Goal: Information Seeking & Learning: Check status

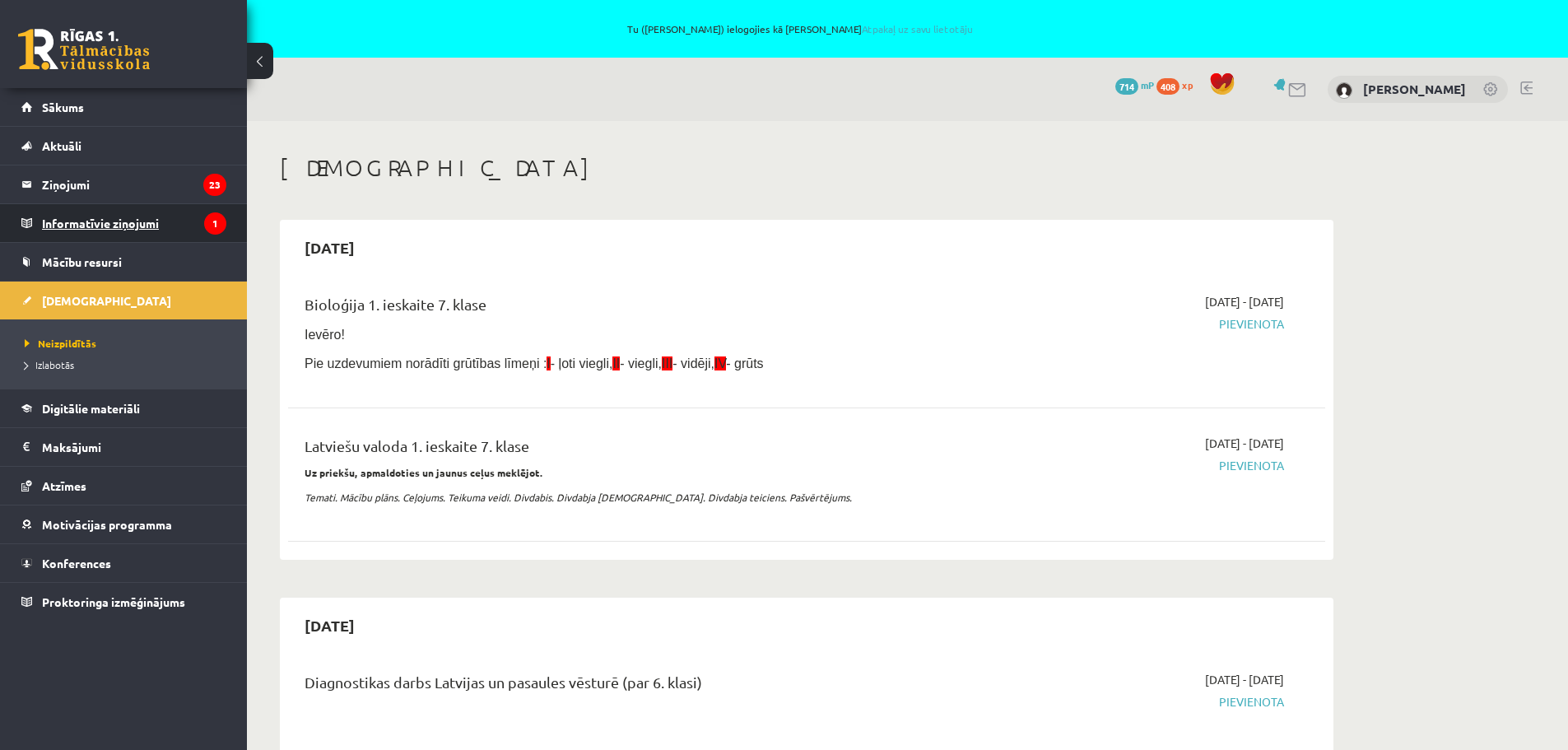
scroll to position [495, 0]
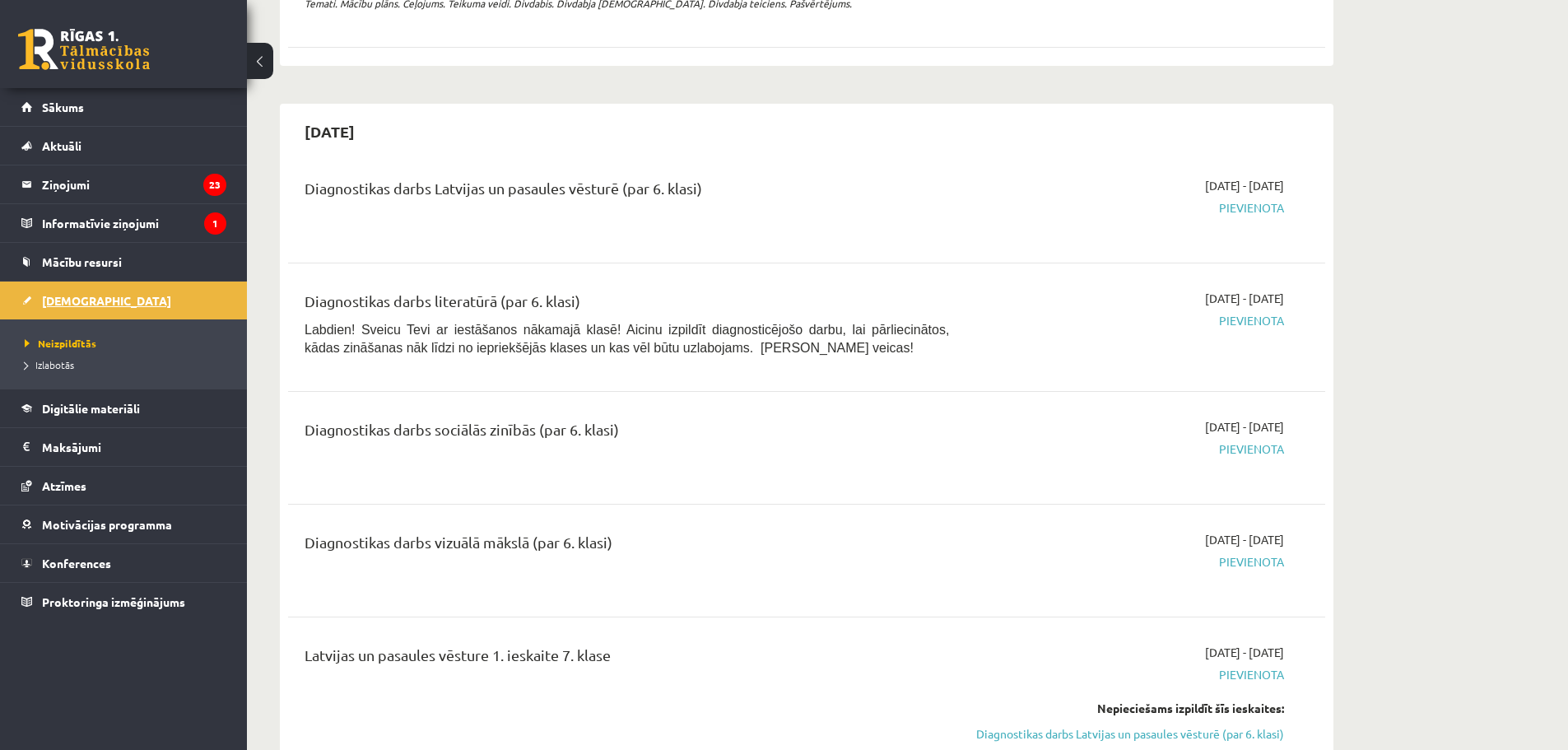
click at [52, 301] on span "[DEMOGRAPHIC_DATA]" at bounding box center [106, 300] width 130 height 15
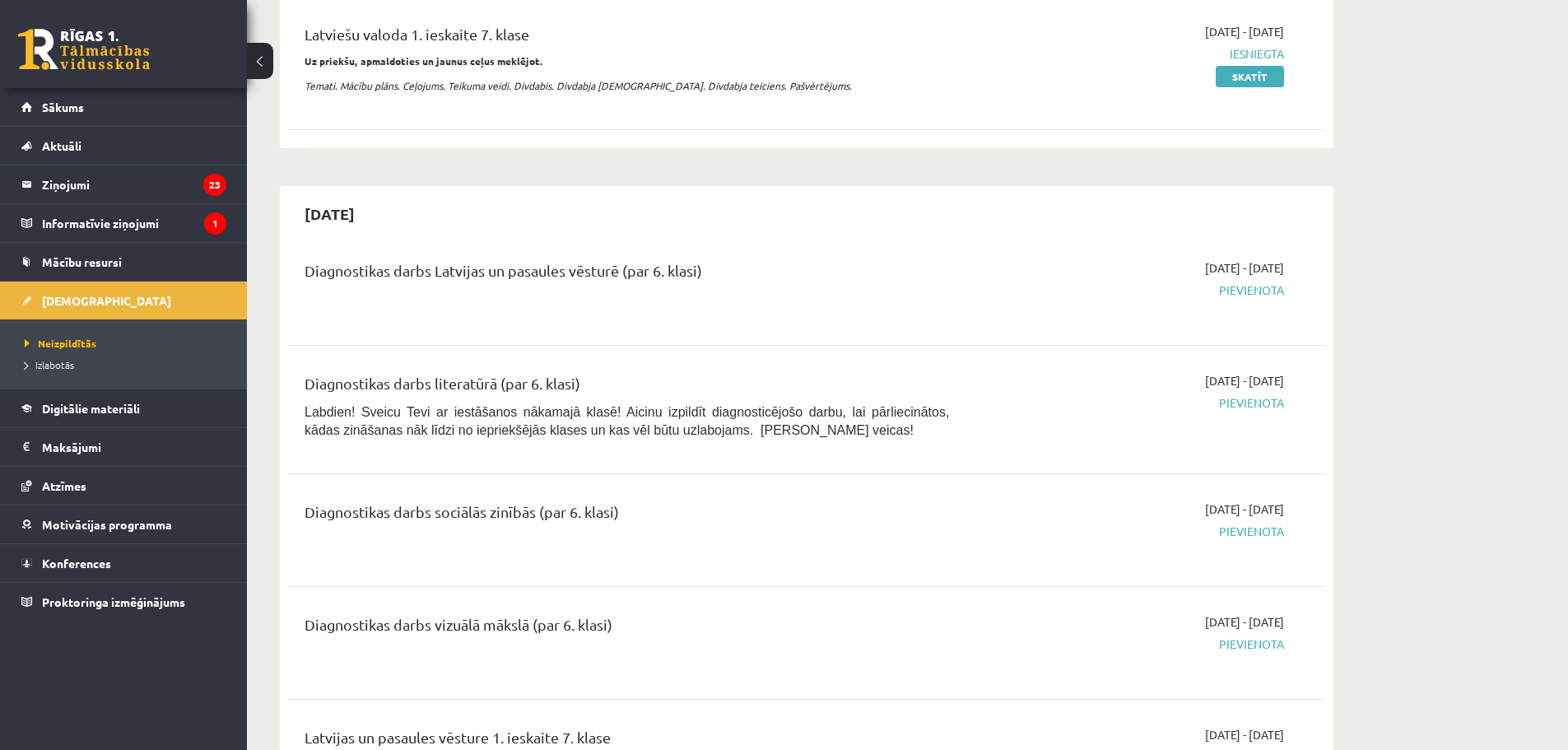
scroll to position [82, 0]
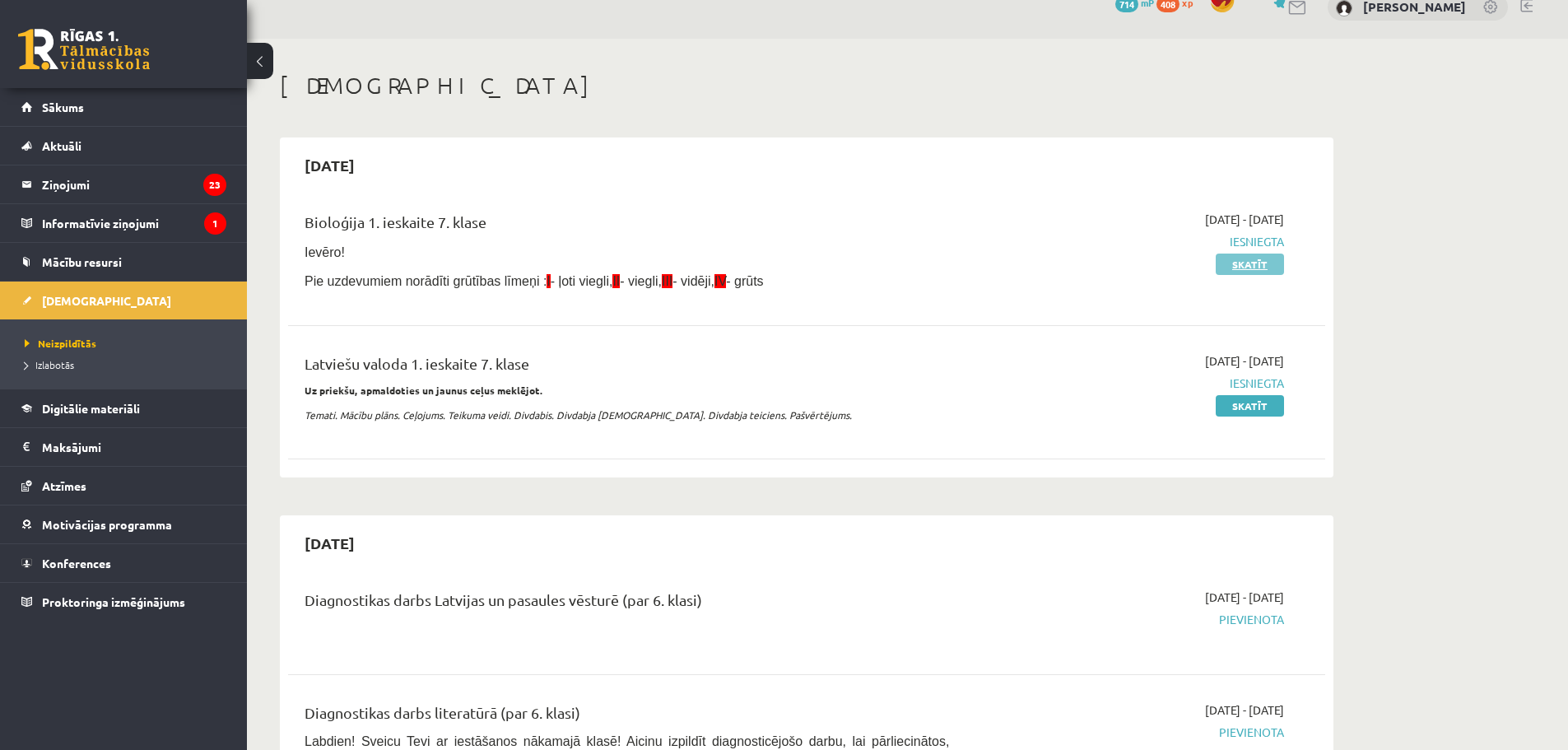
click at [1259, 259] on link "Skatīt" at bounding box center [1250, 264] width 69 height 21
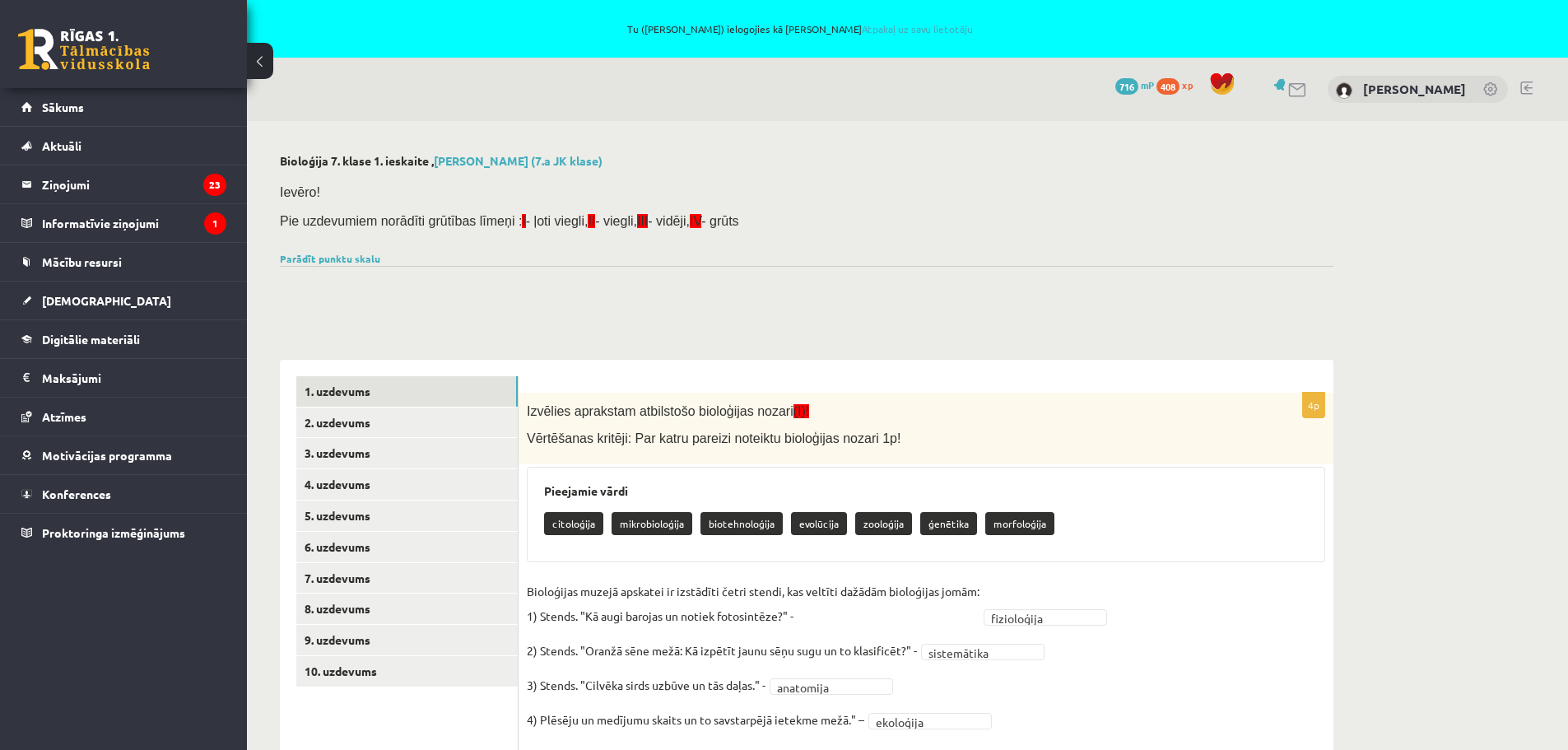
scroll to position [239, 0]
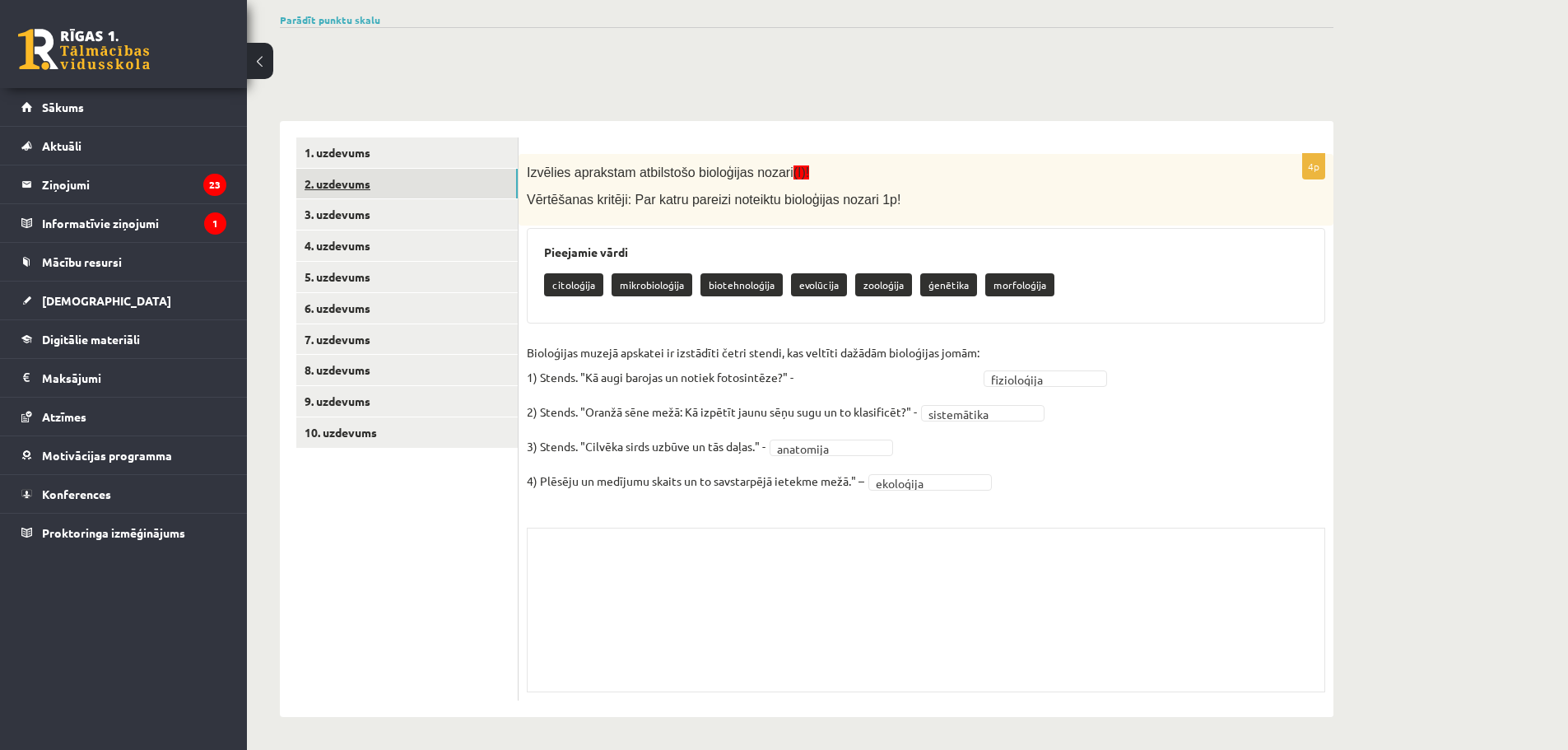
click at [323, 187] on link "2. uzdevums" at bounding box center [406, 183] width 222 height 30
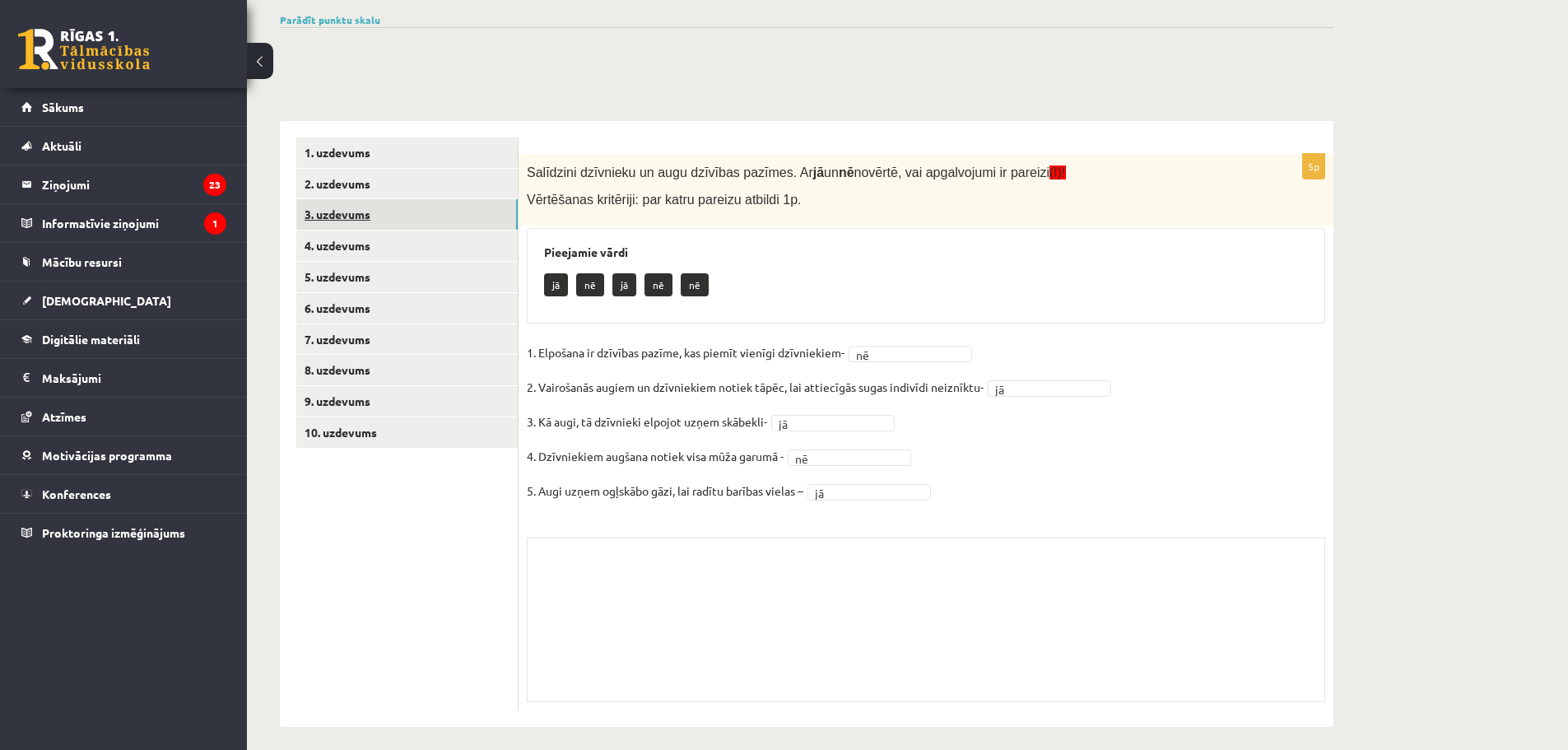
click at [317, 217] on link "3. uzdevums" at bounding box center [406, 214] width 222 height 30
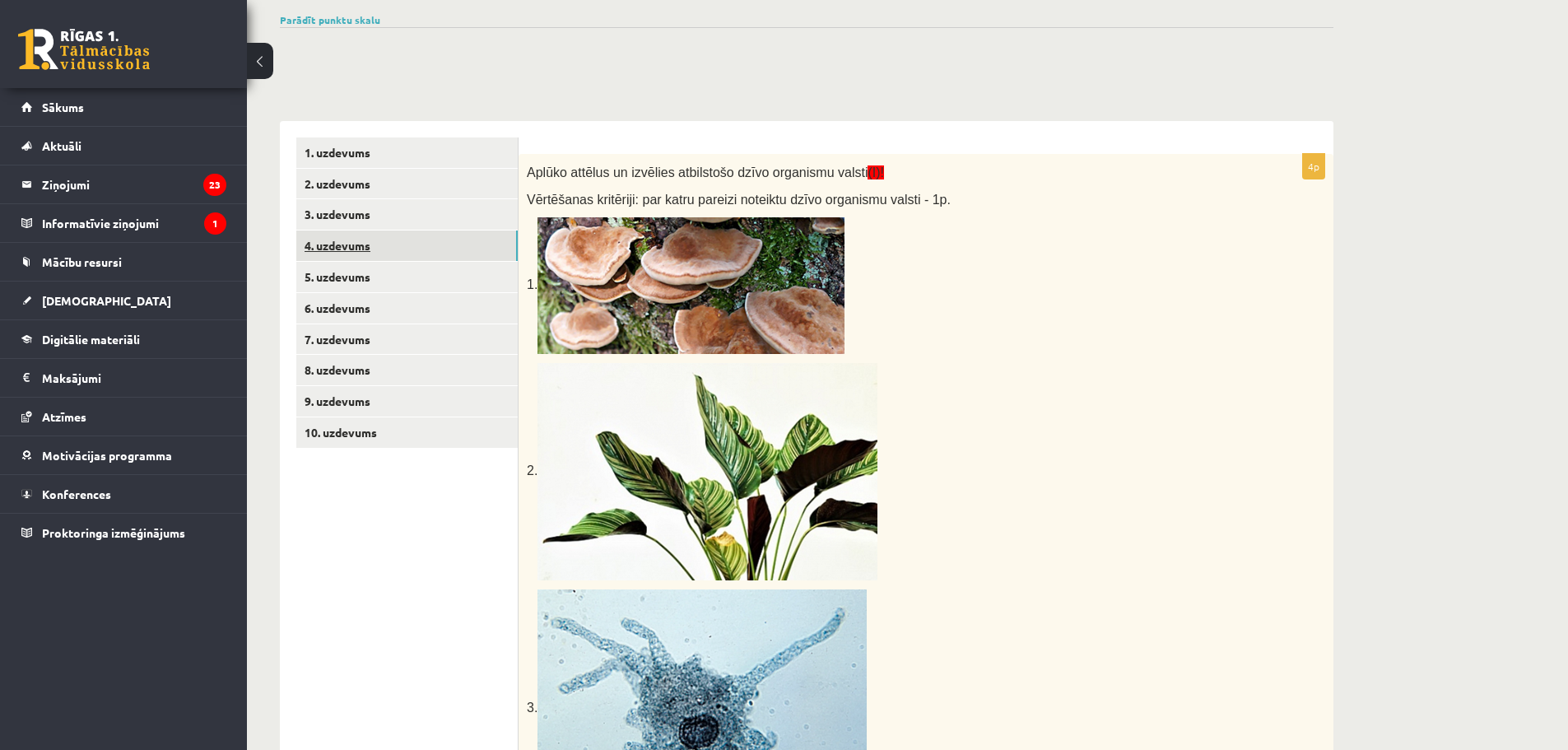
click at [329, 246] on link "4. uzdevums" at bounding box center [406, 245] width 222 height 30
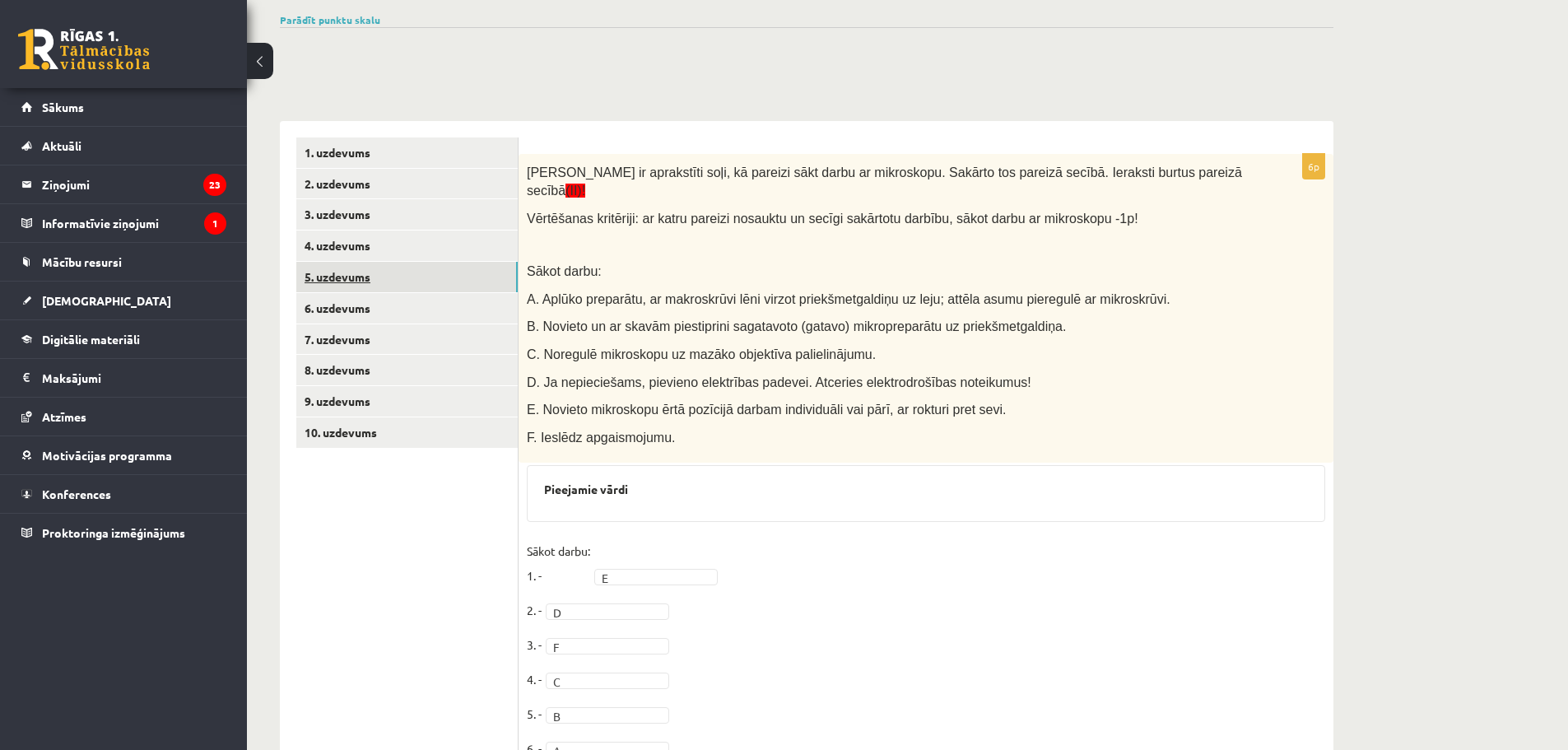
click at [331, 273] on link "5. uzdevums" at bounding box center [406, 277] width 222 height 30
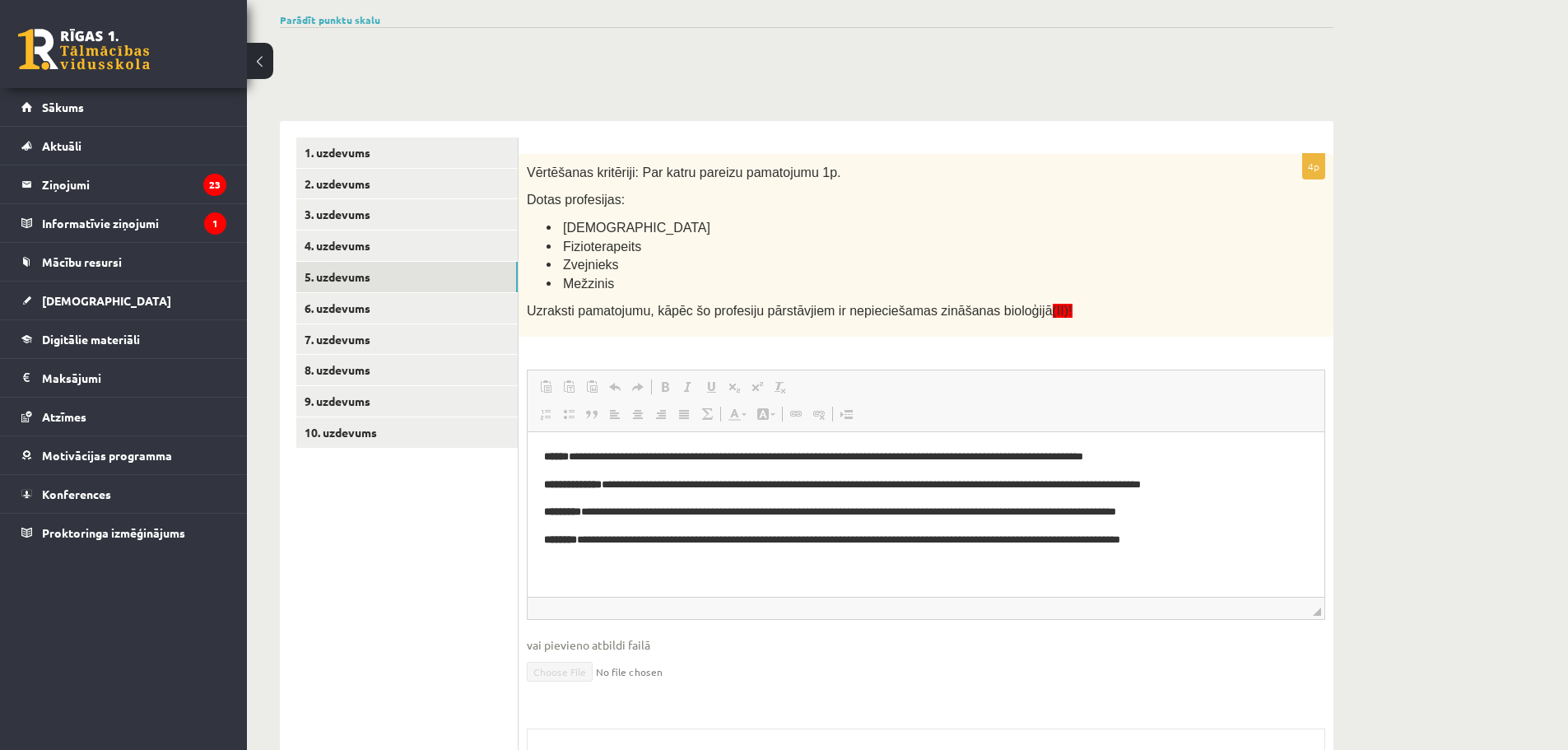
scroll to position [440, 0]
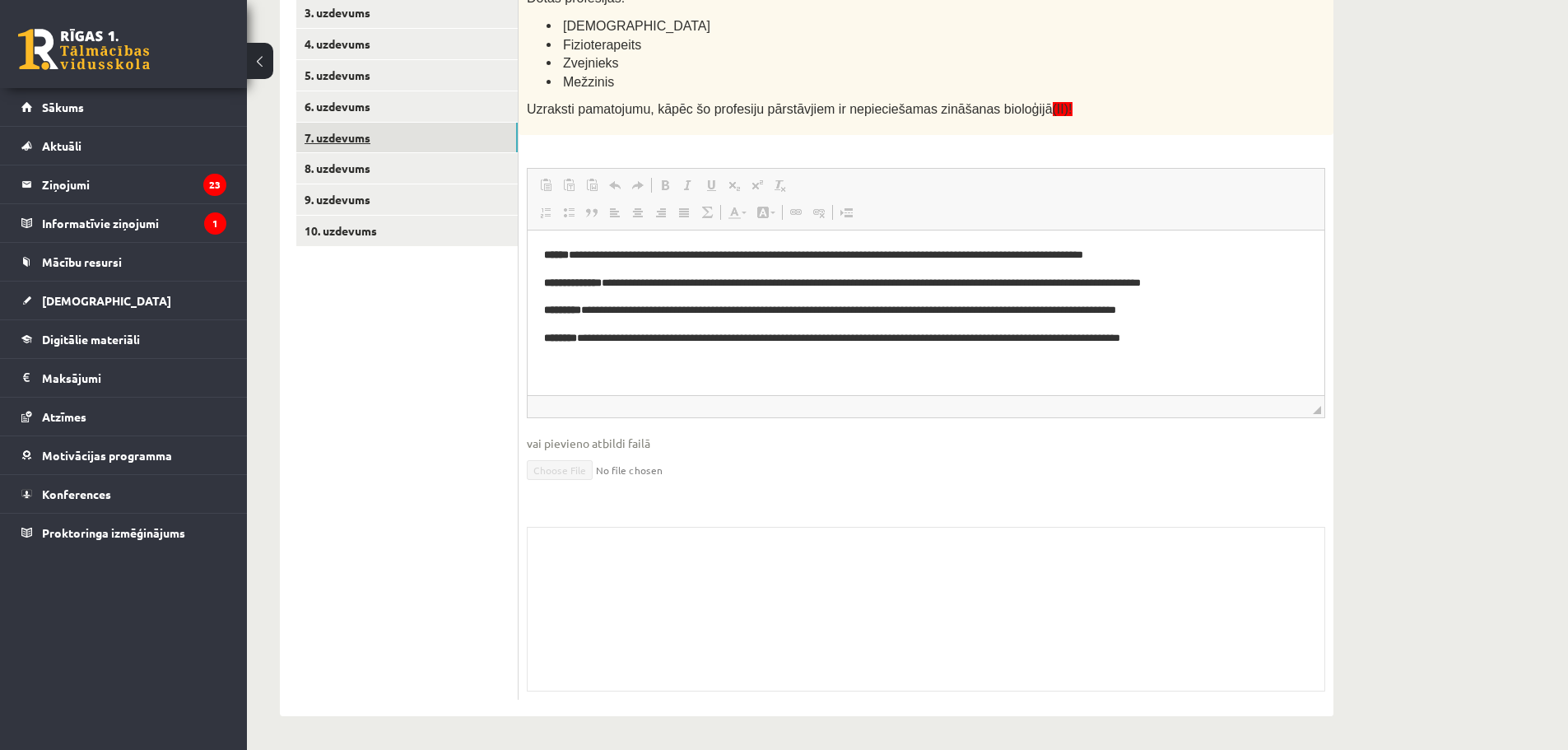
click at [326, 137] on link "7. uzdevums" at bounding box center [406, 137] width 222 height 30
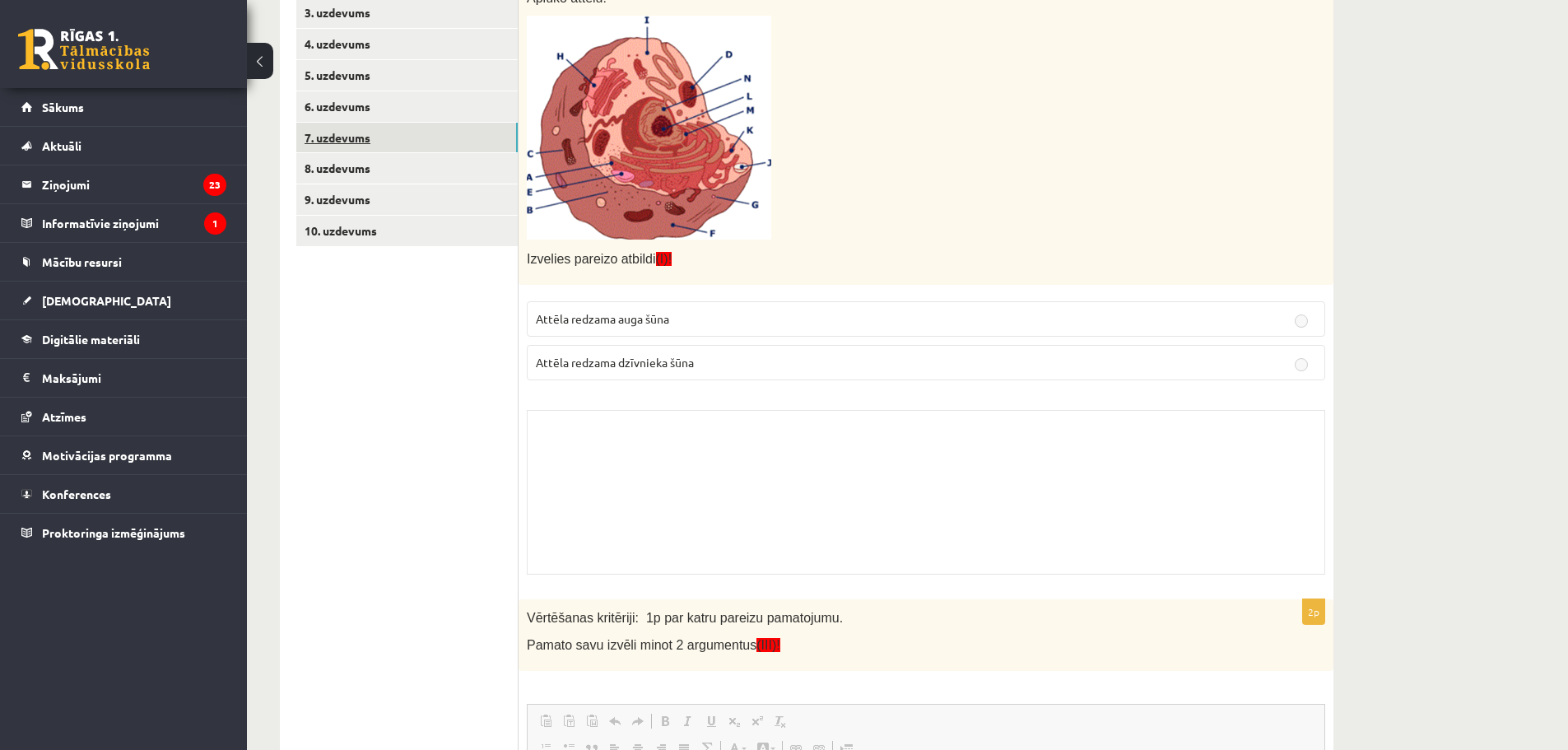
scroll to position [0, 0]
click at [320, 167] on link "8. uzdevums" at bounding box center [406, 167] width 222 height 30
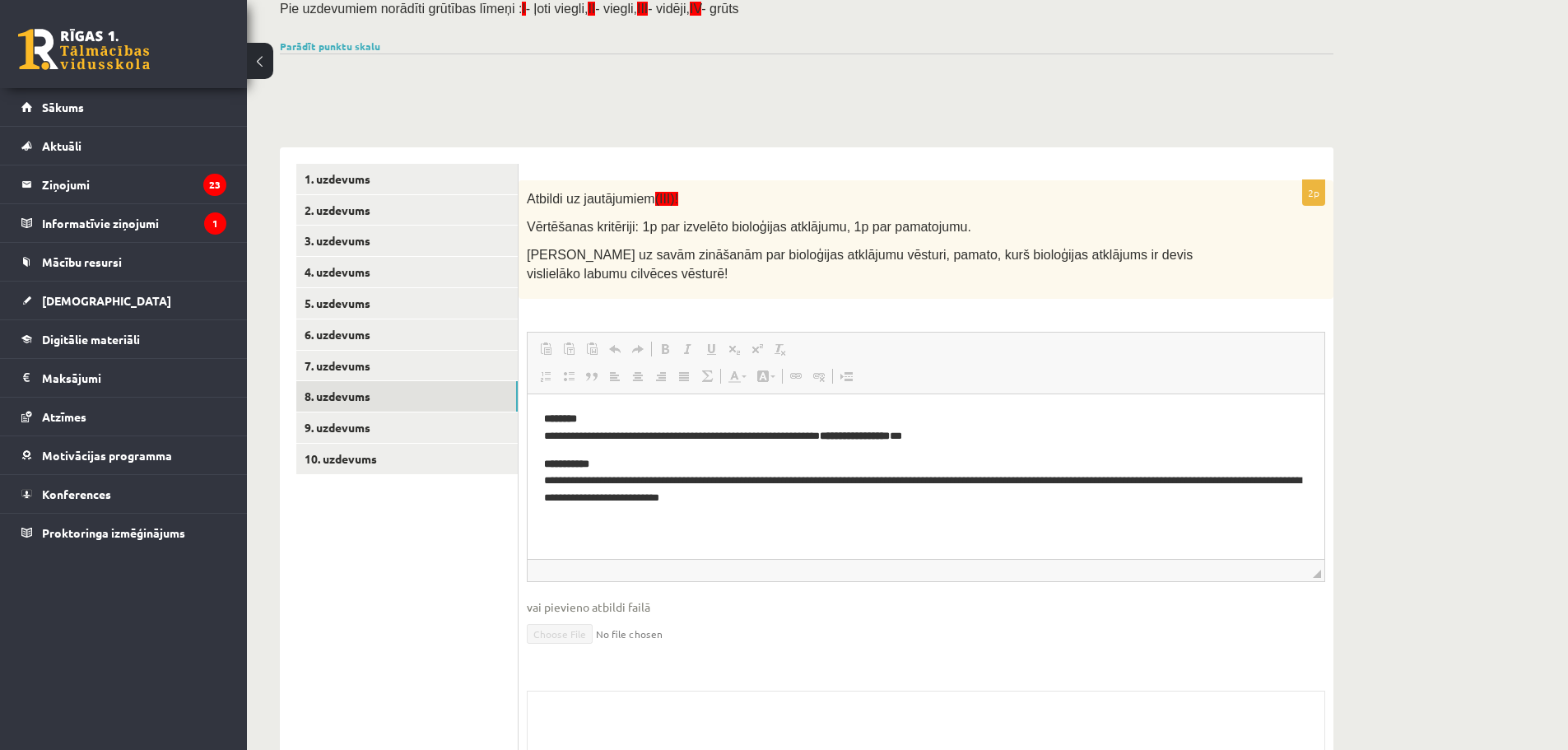
scroll to position [376, 0]
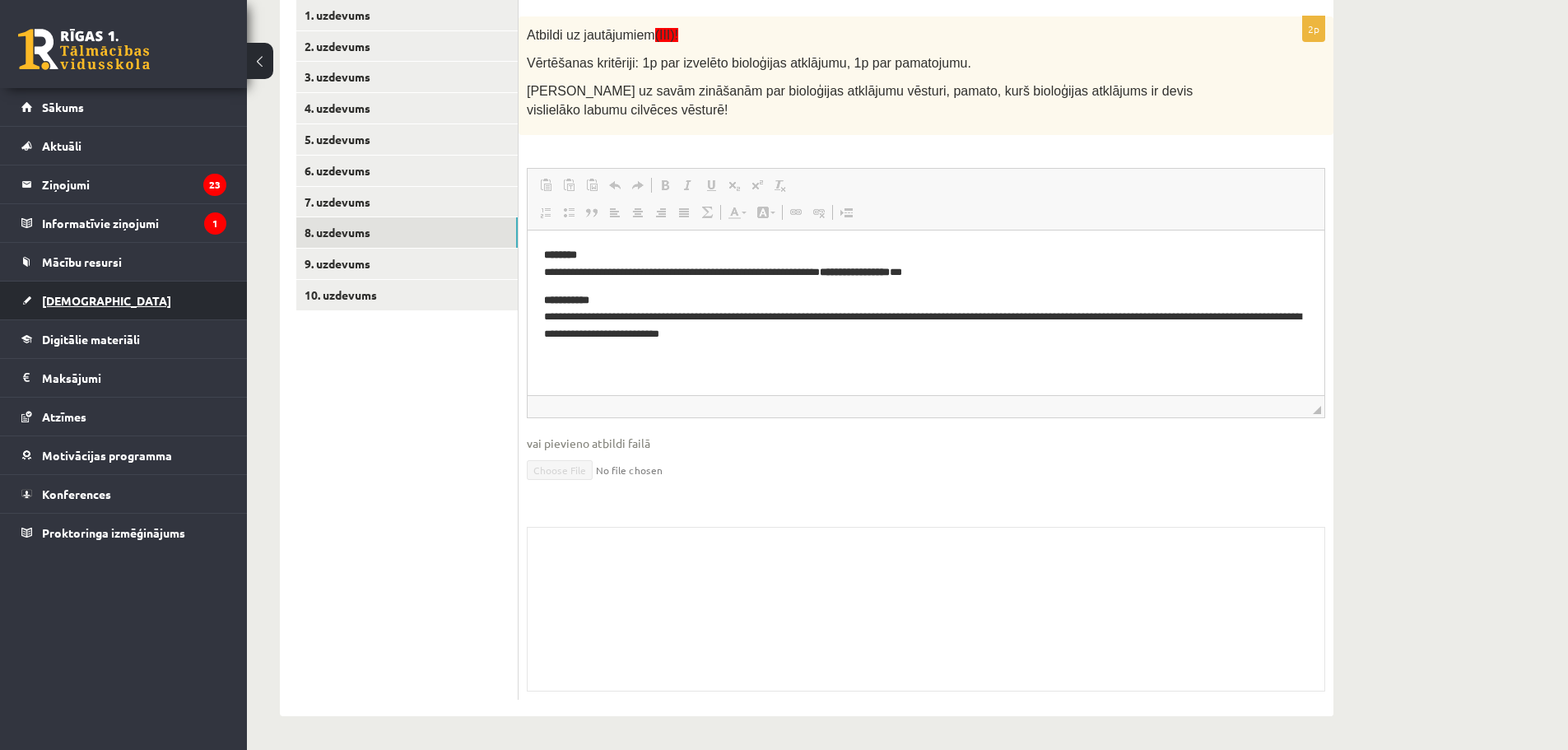
click at [72, 300] on span "[DEMOGRAPHIC_DATA]" at bounding box center [106, 300] width 130 height 15
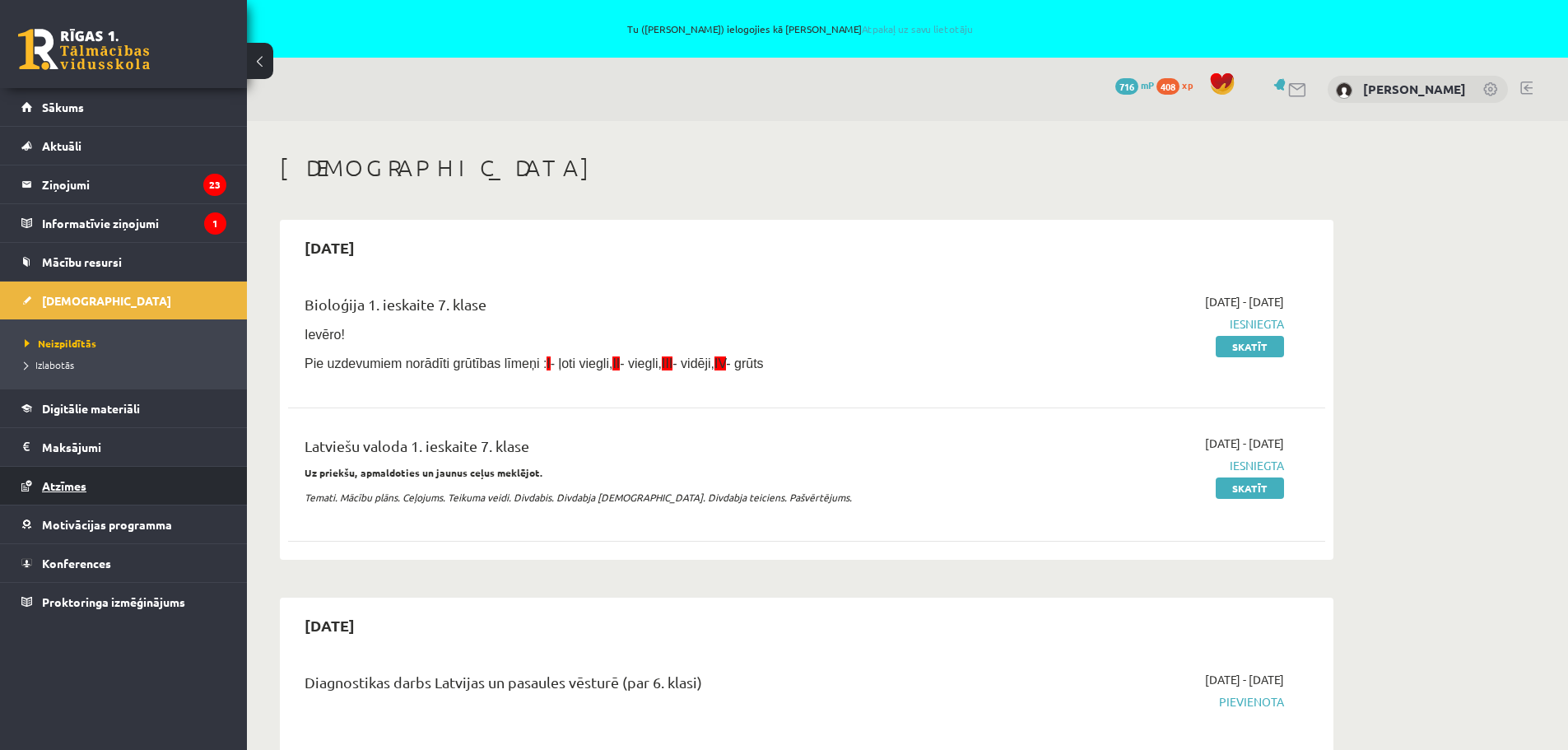
click at [59, 484] on span "Atzīmes" at bounding box center [64, 485] width 44 height 15
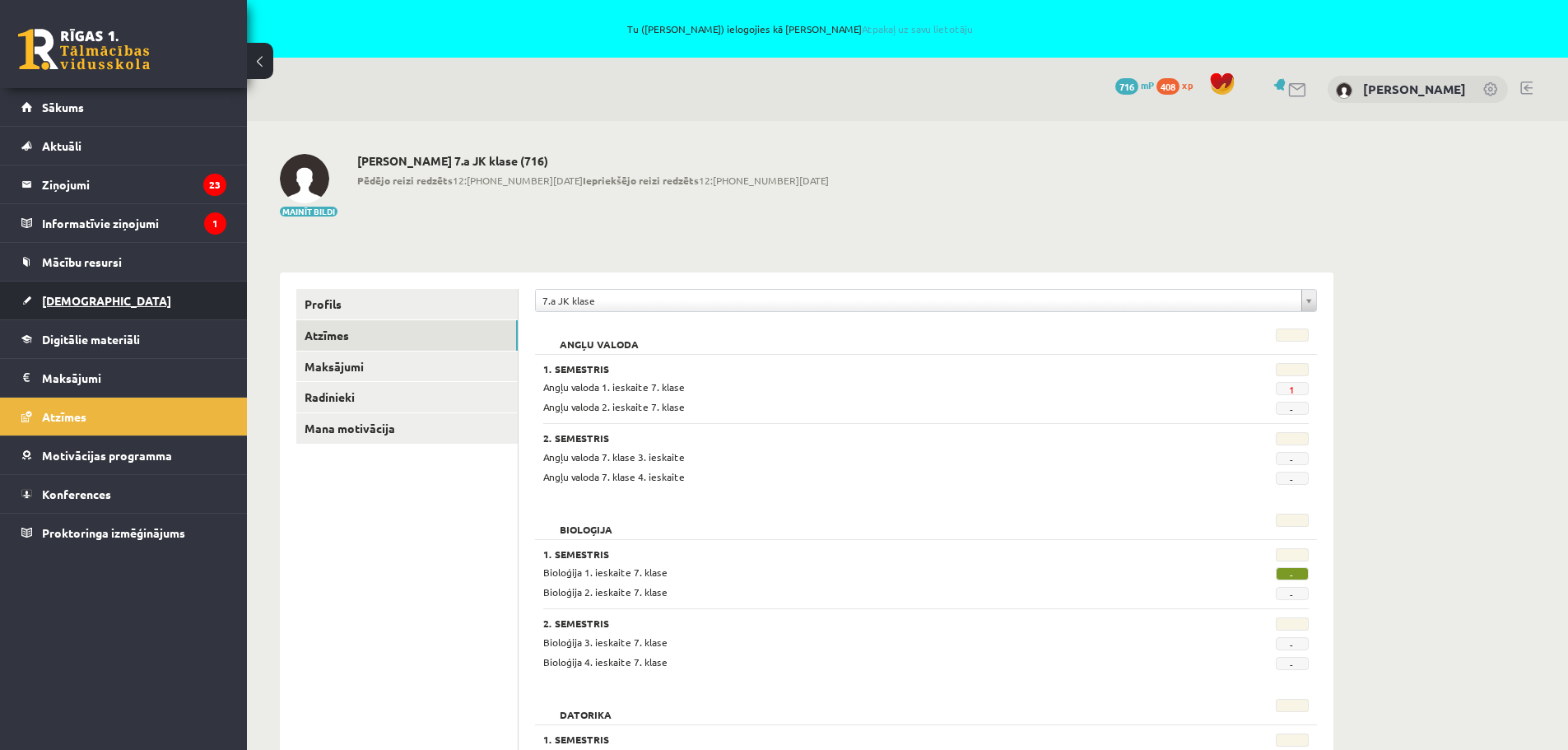
click at [55, 300] on span "[DEMOGRAPHIC_DATA]" at bounding box center [106, 300] width 130 height 15
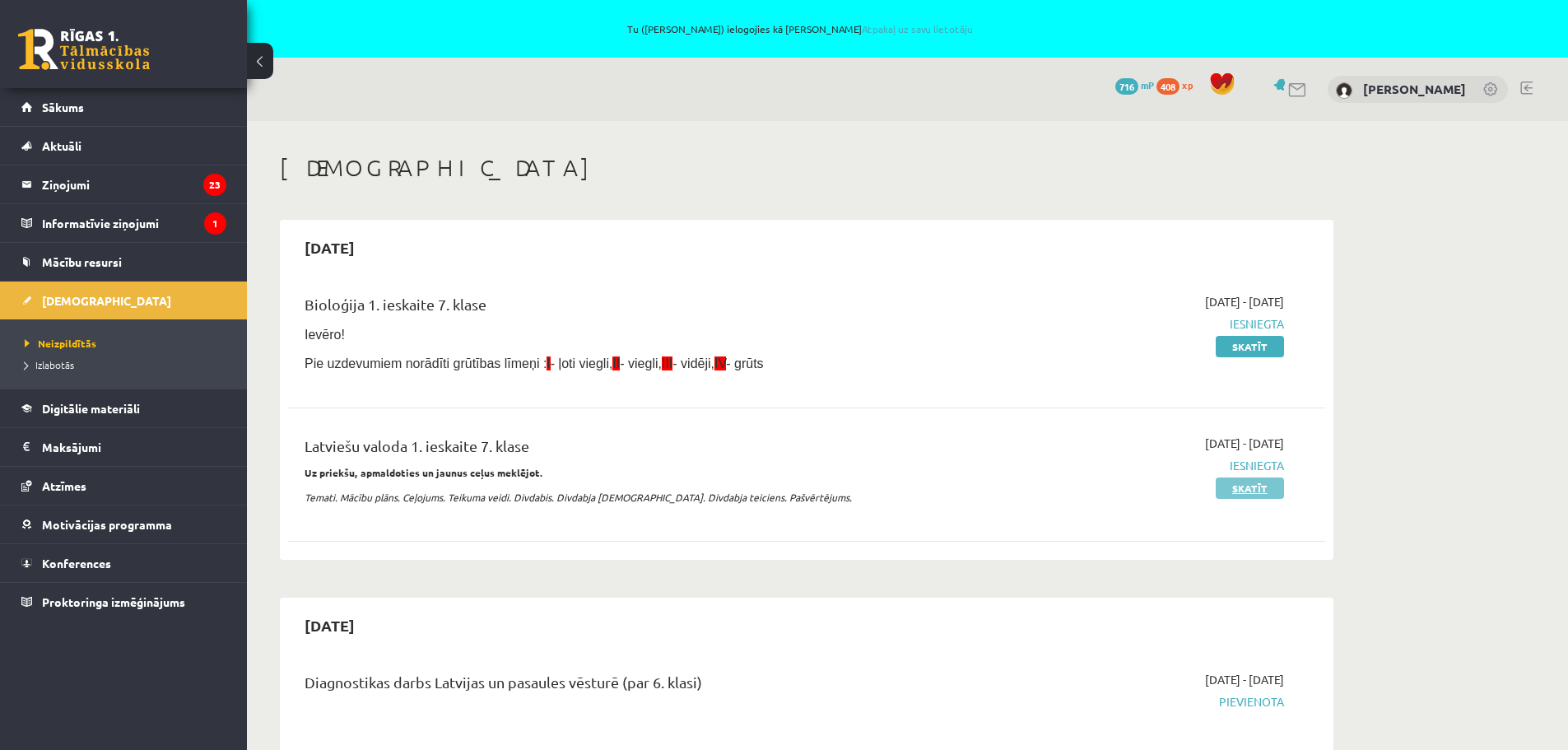
click at [1257, 489] on link "Skatīt" at bounding box center [1250, 489] width 69 height 21
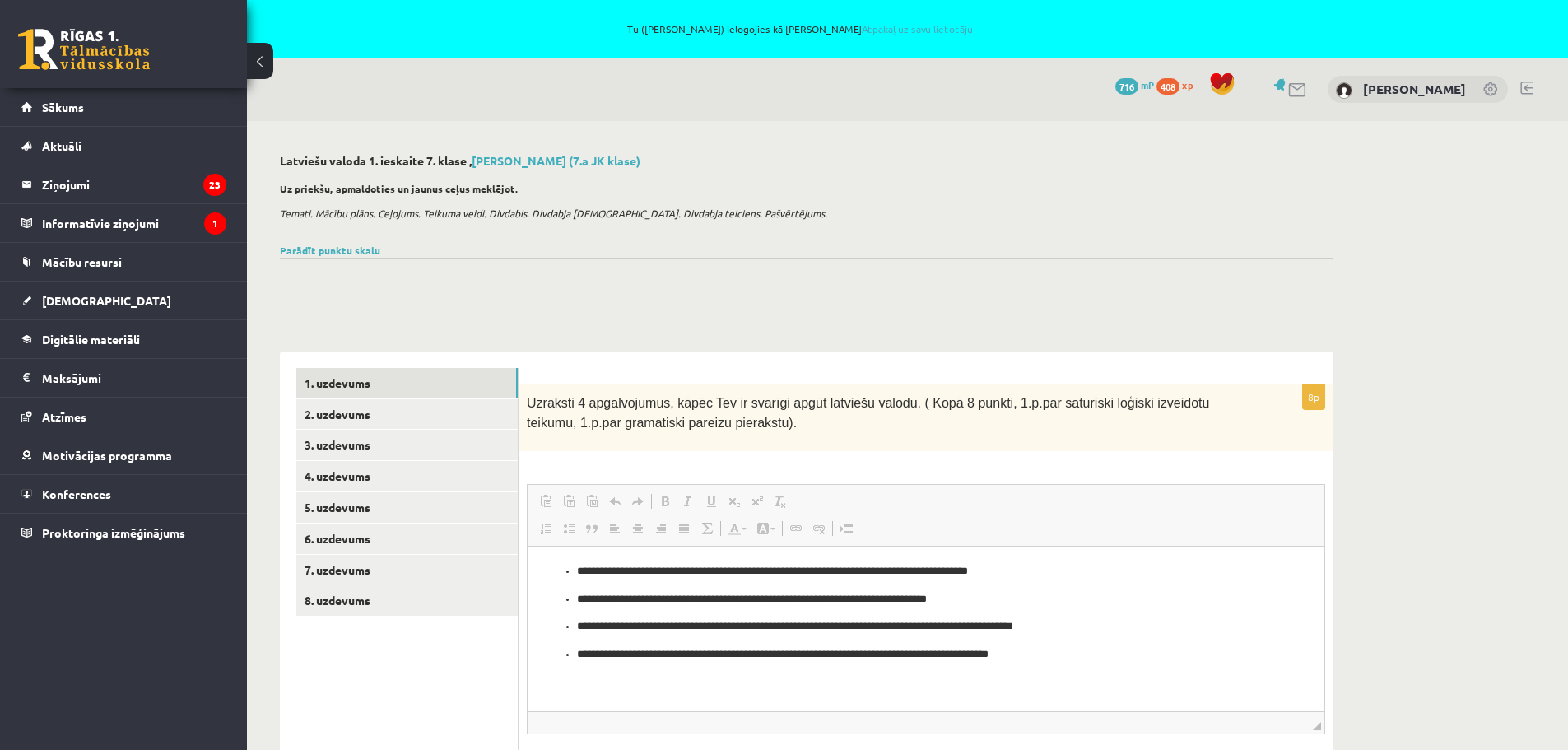
scroll to position [315, 0]
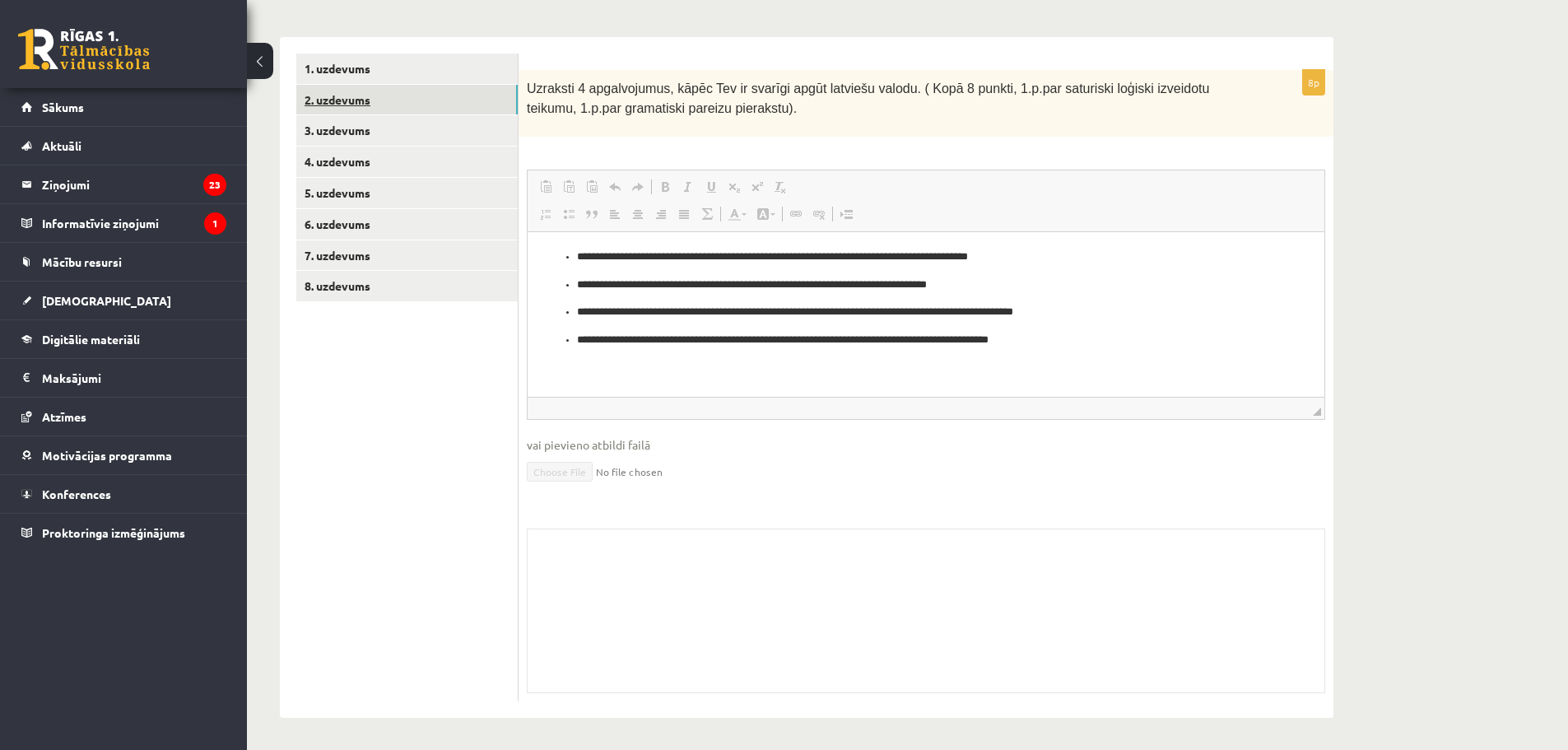
click at [323, 99] on link "2. uzdevums" at bounding box center [406, 100] width 222 height 30
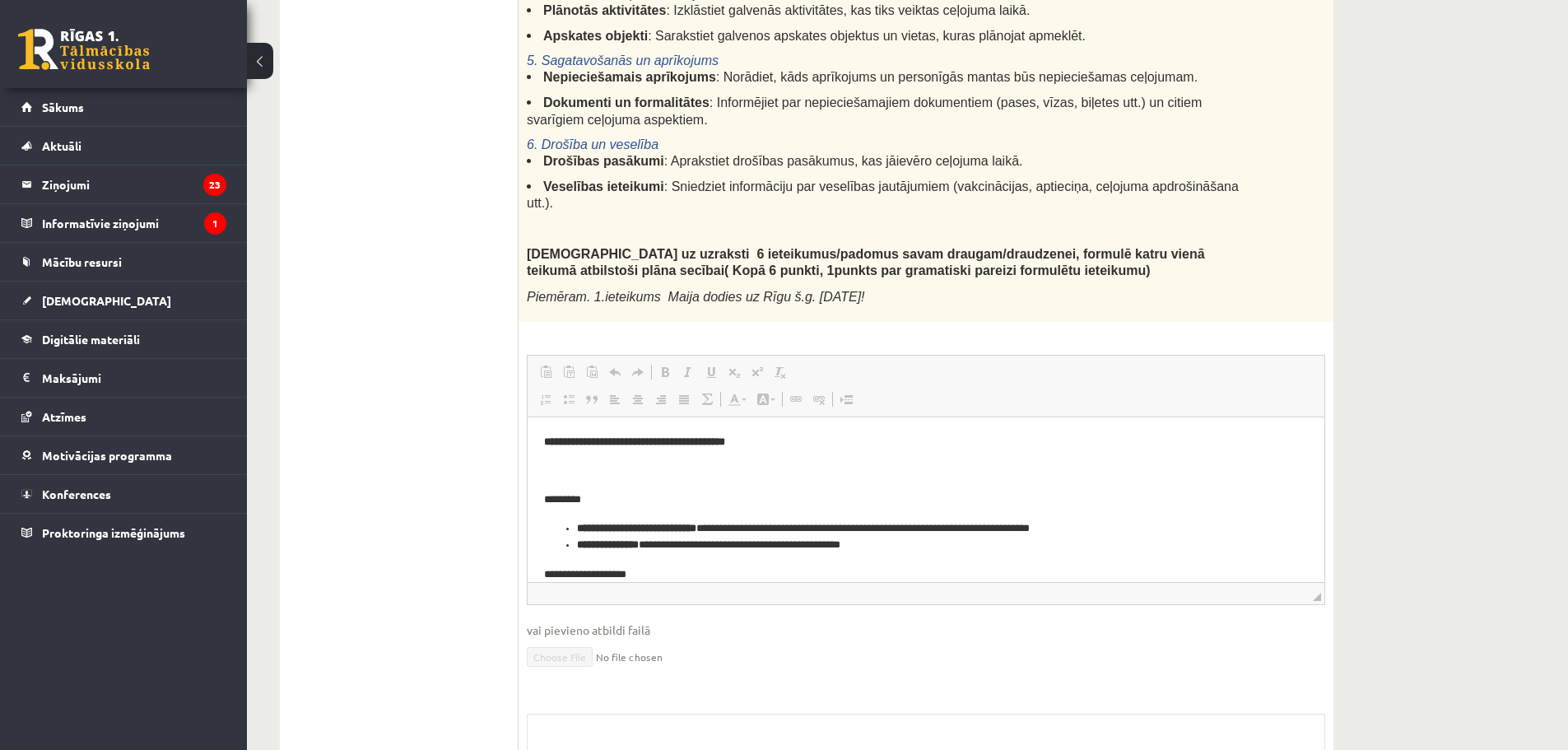
scroll to position [164, 0]
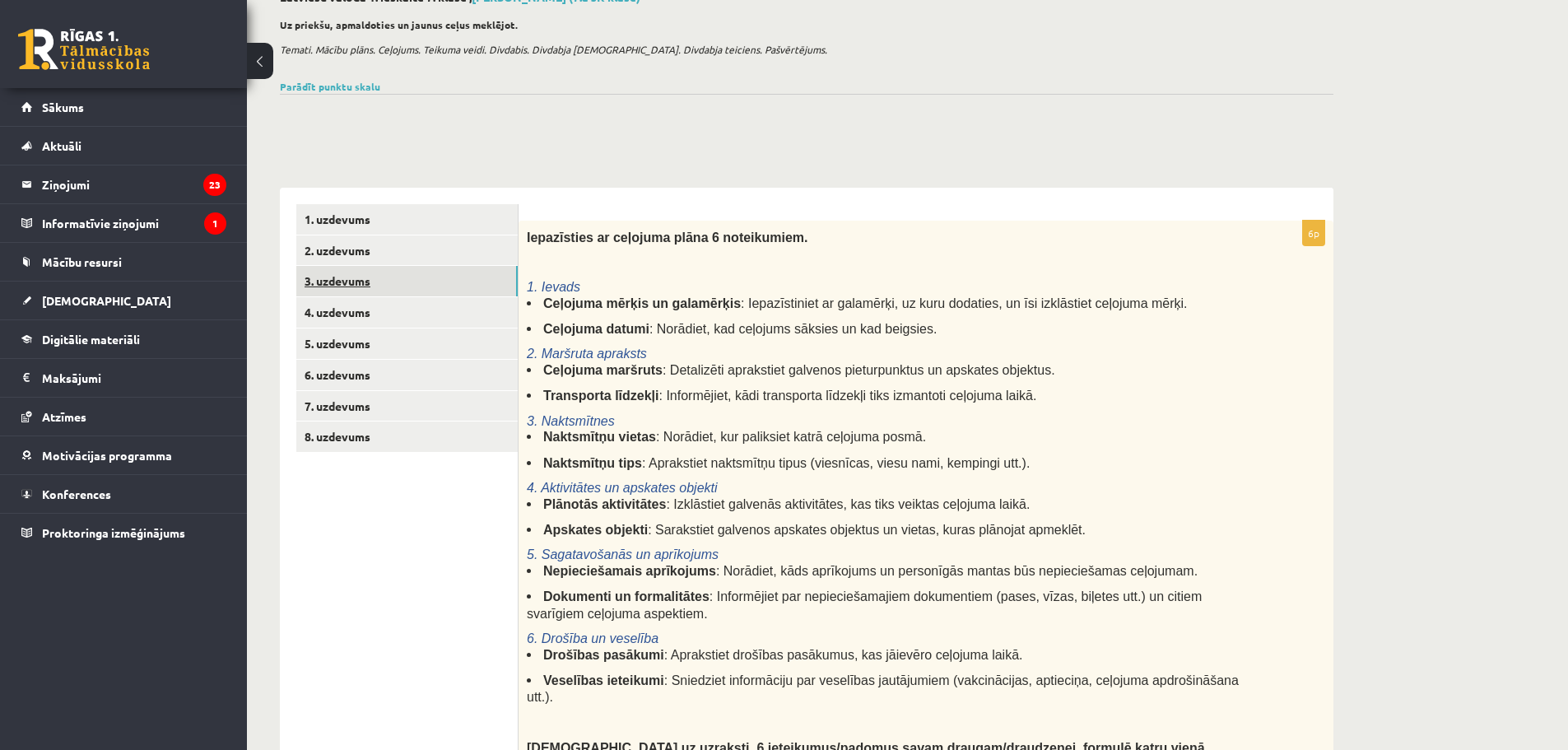
click at [361, 281] on link "3. uzdevums" at bounding box center [406, 281] width 222 height 30
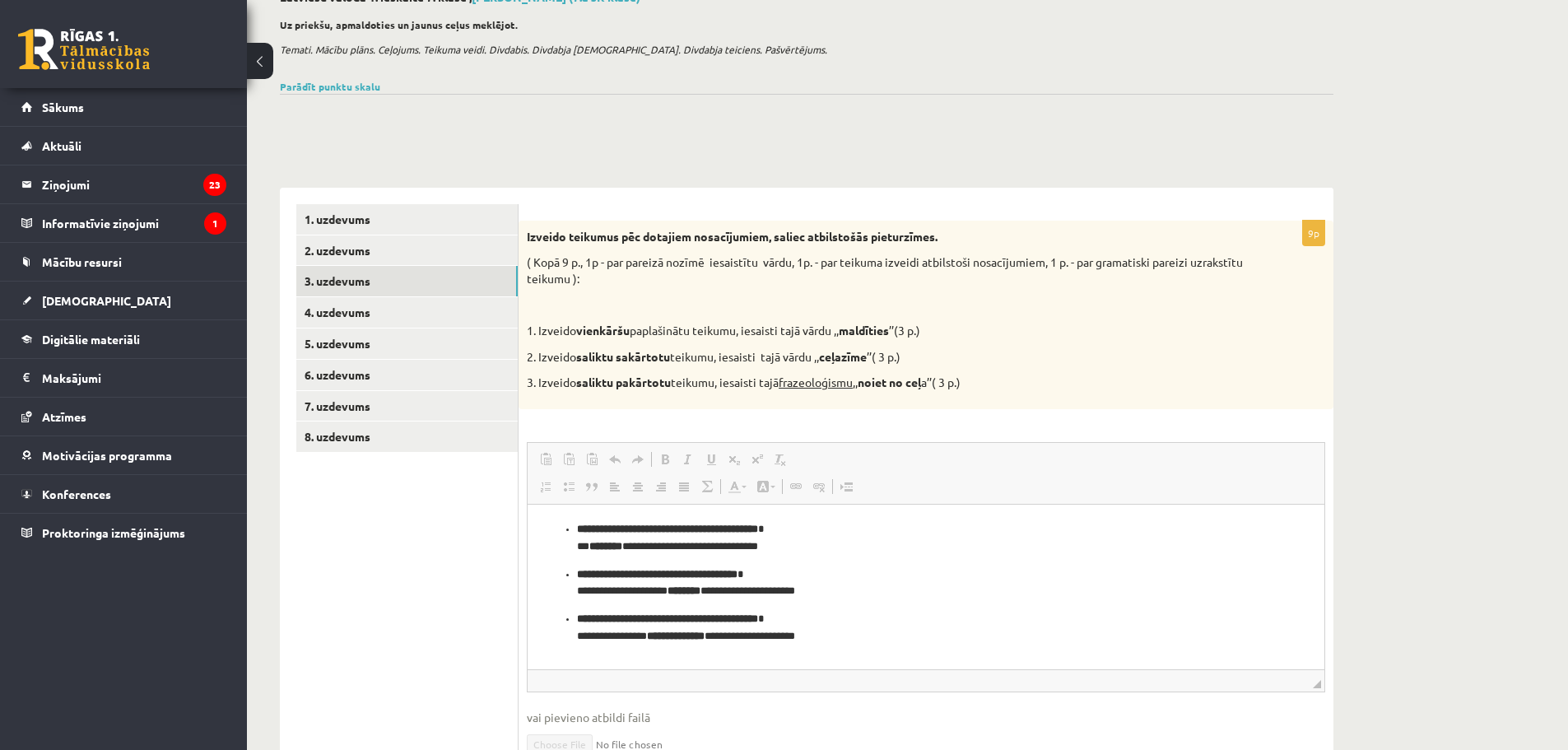
scroll to position [329, 0]
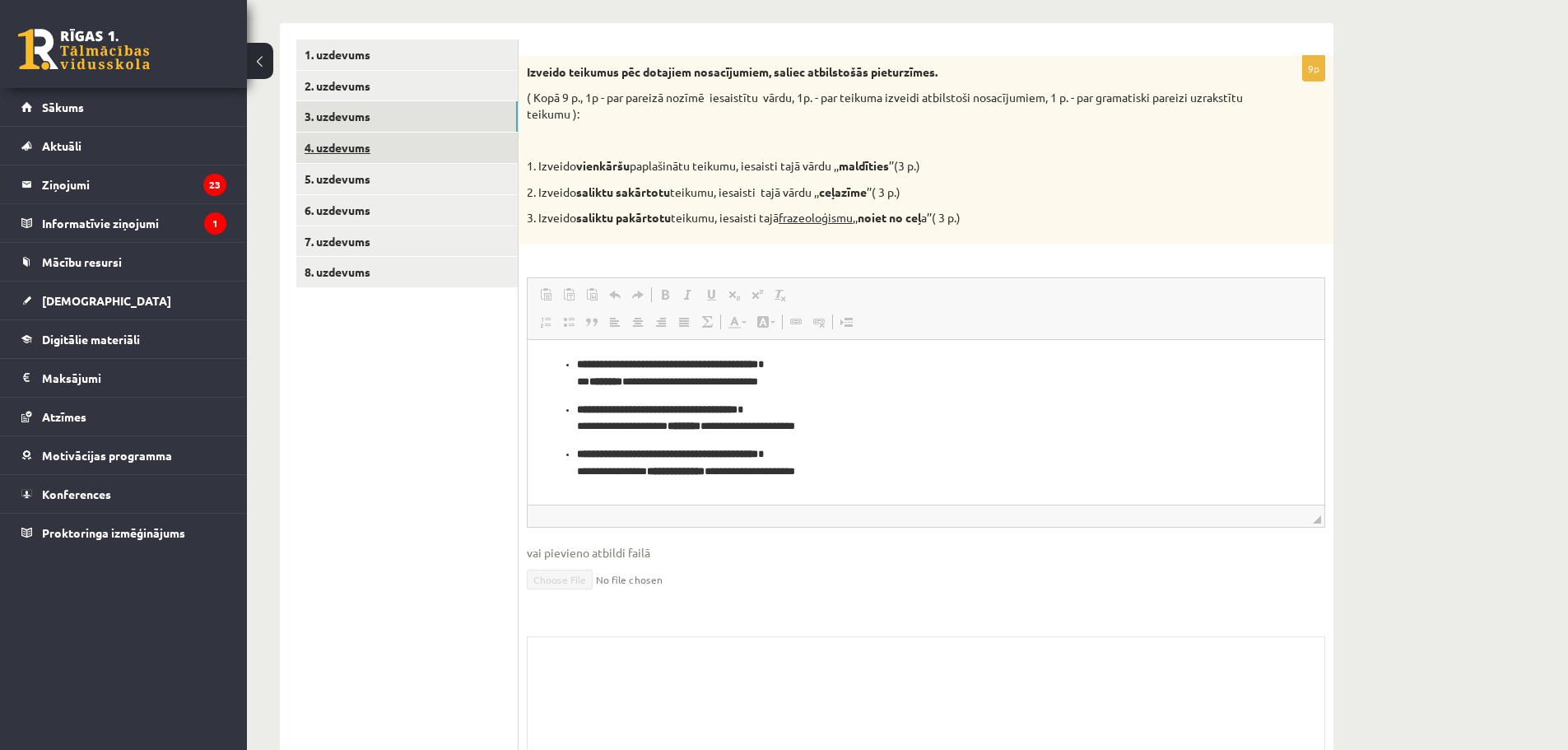
click at [328, 146] on link "4. uzdevums" at bounding box center [406, 147] width 222 height 30
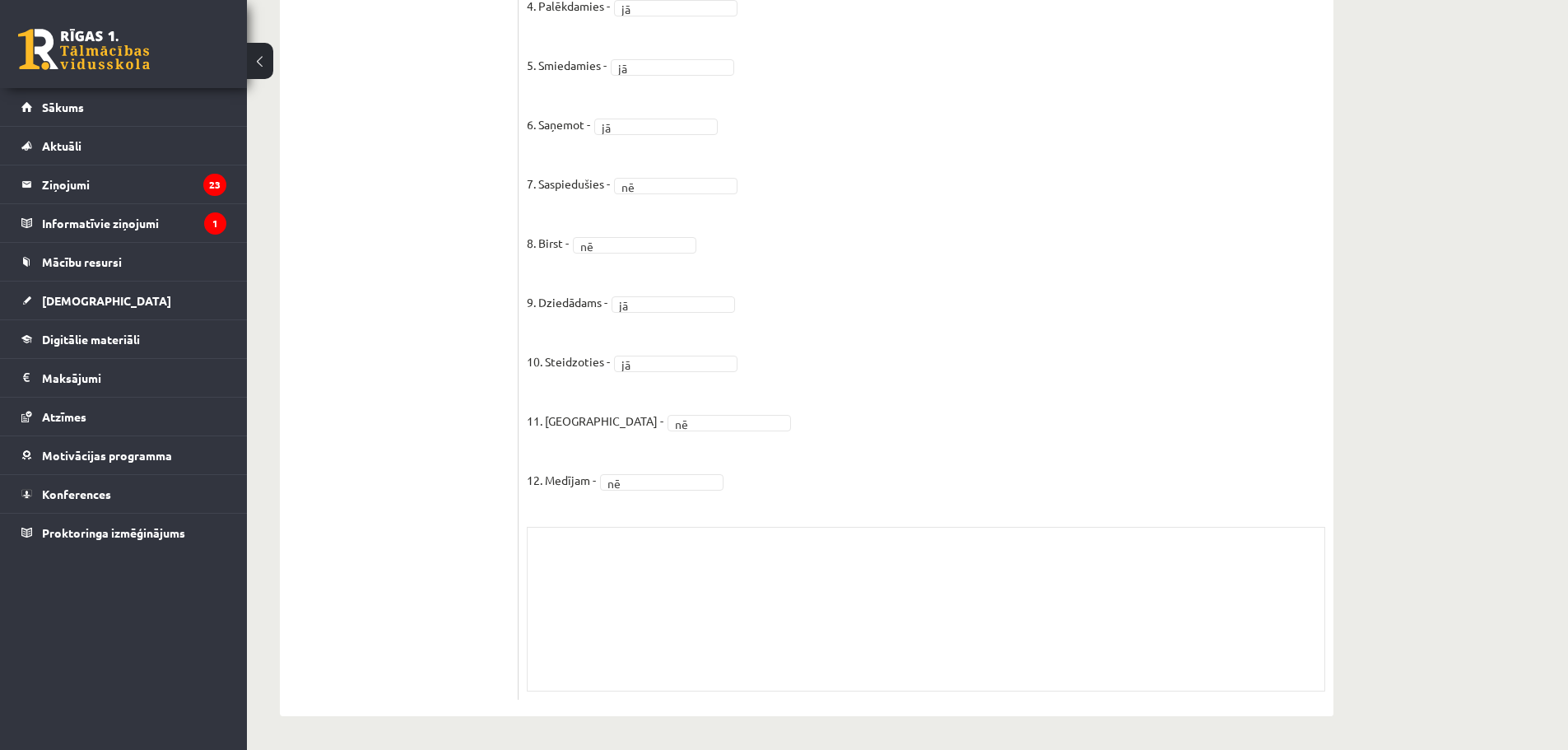
scroll to position [0, 0]
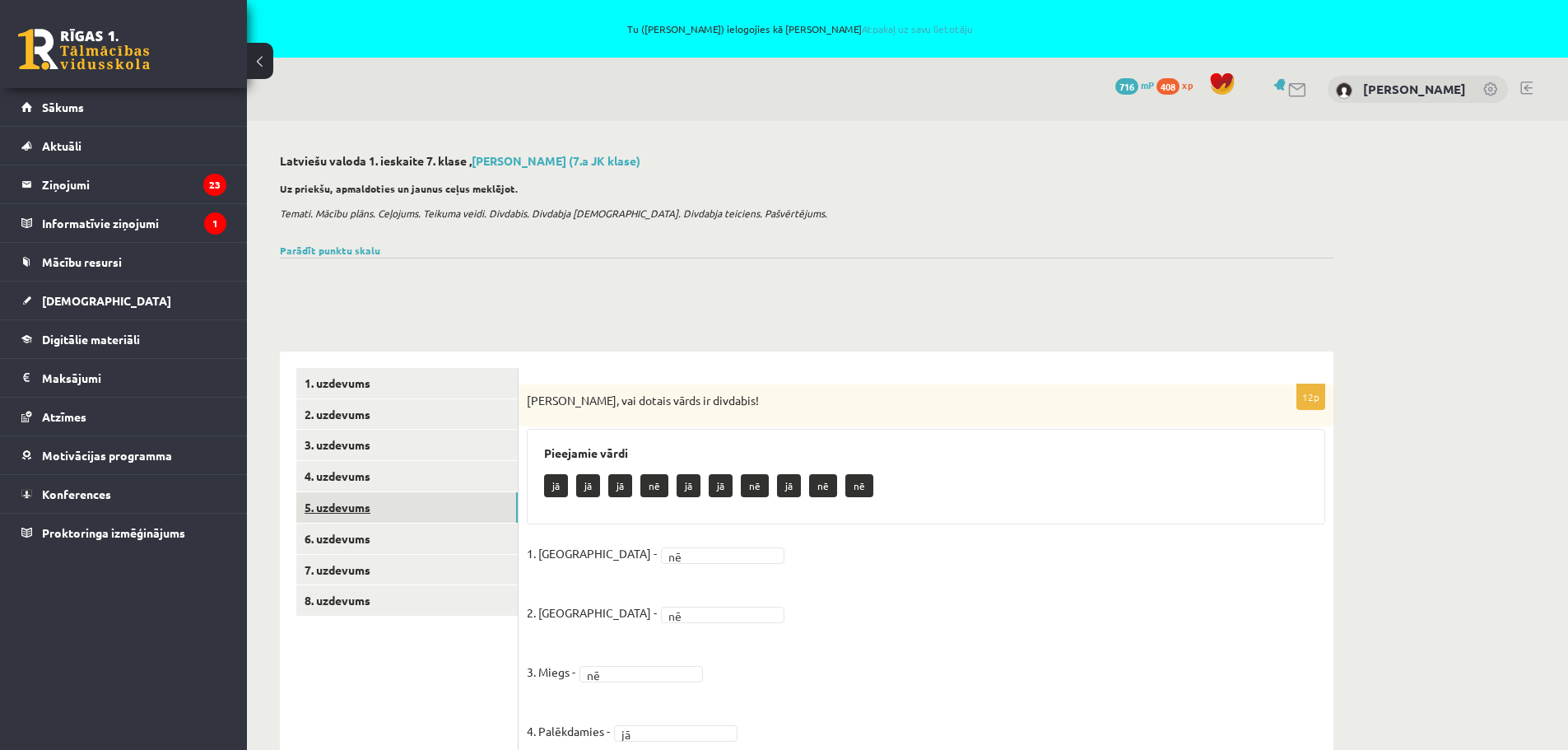
click at [339, 509] on link "5. uzdevums" at bounding box center [406, 507] width 222 height 30
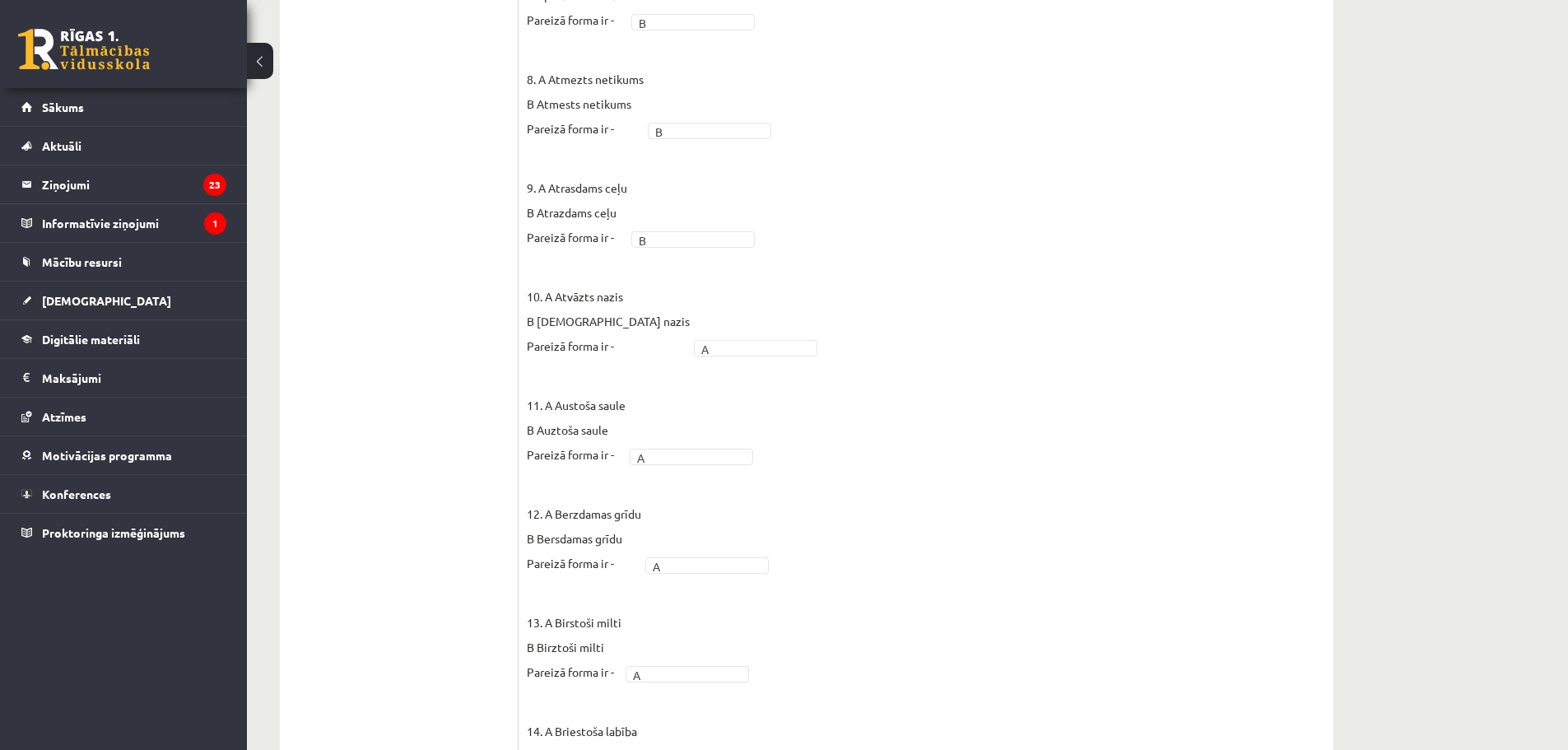
scroll to position [411, 0]
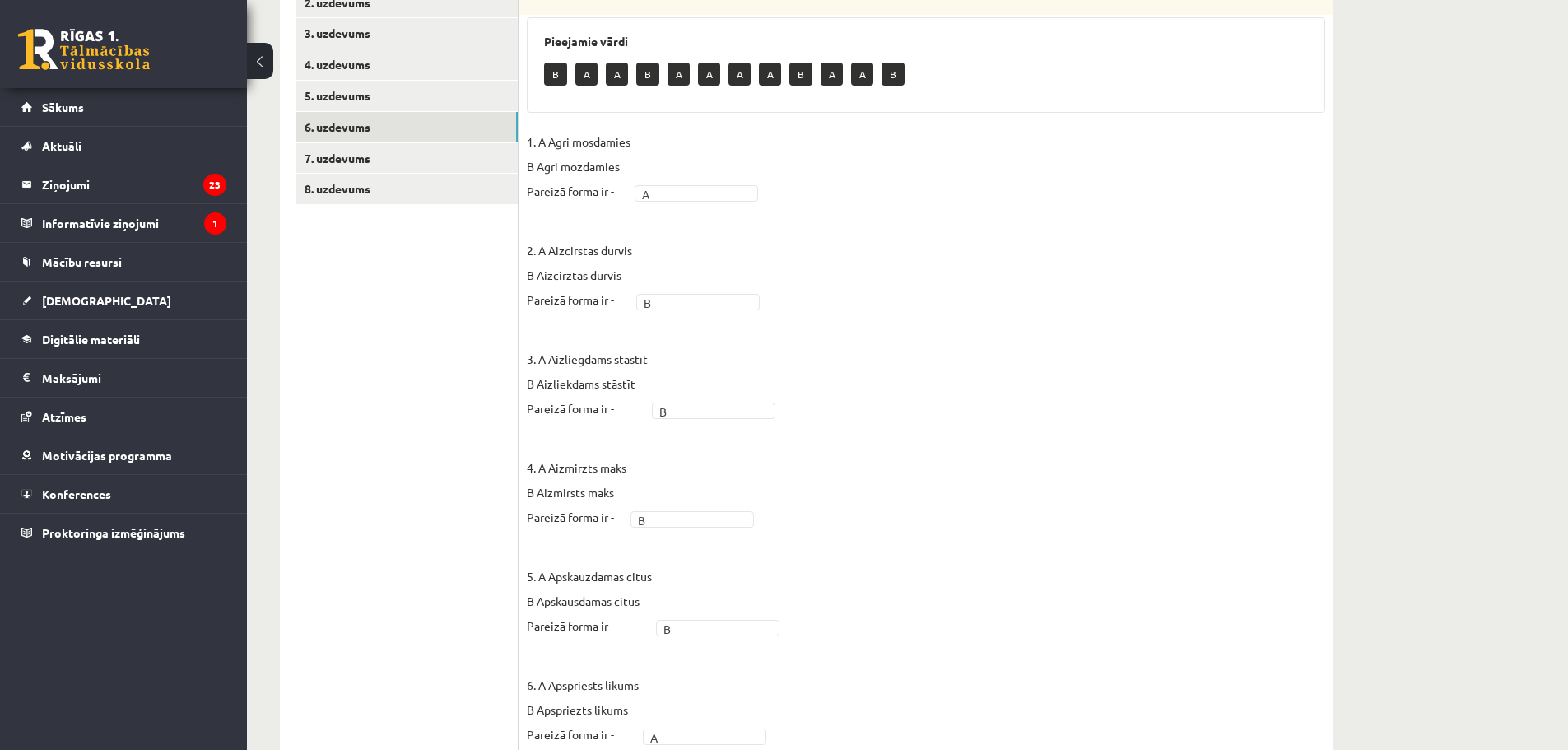
click at [341, 126] on link "6. uzdevums" at bounding box center [406, 127] width 222 height 30
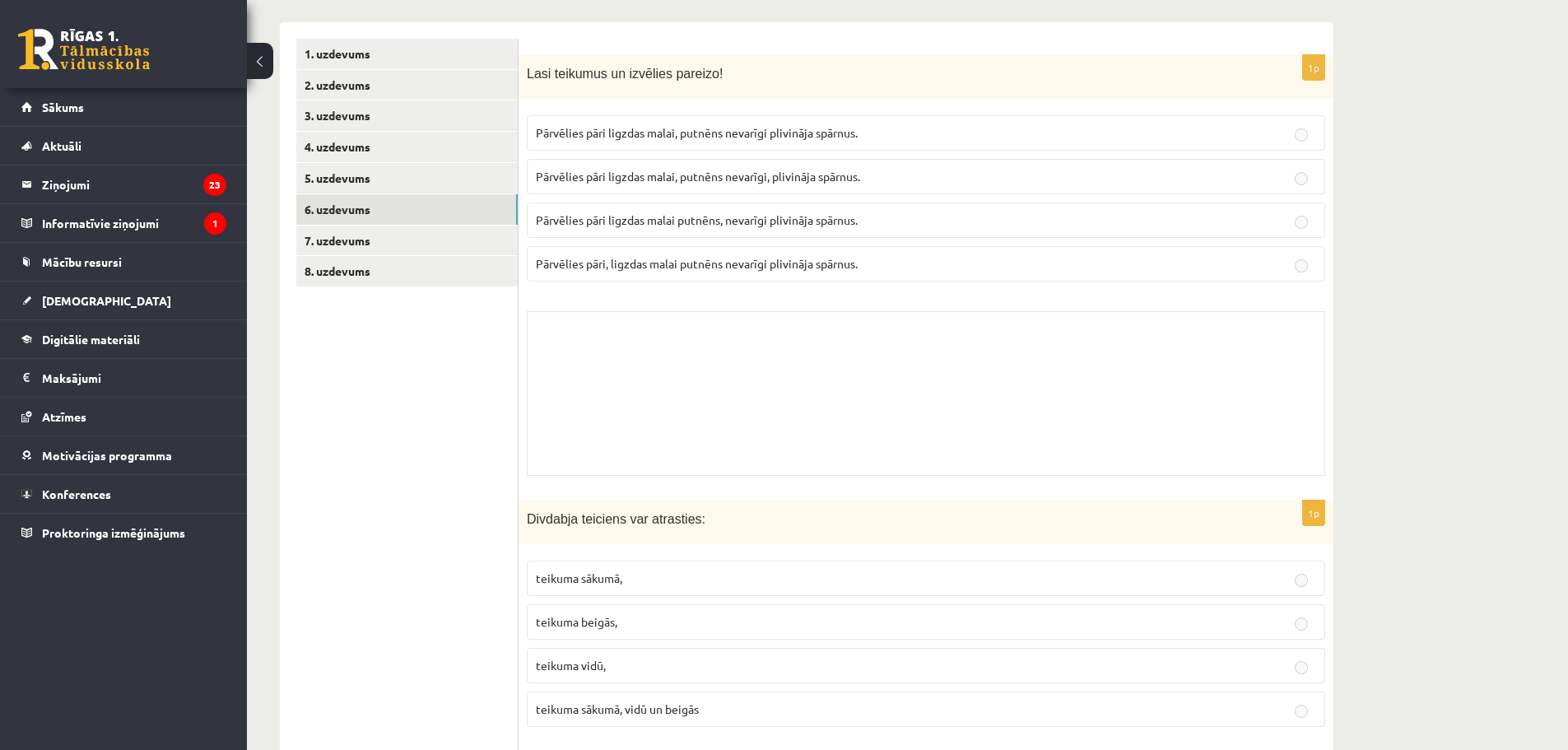
scroll to position [0, 0]
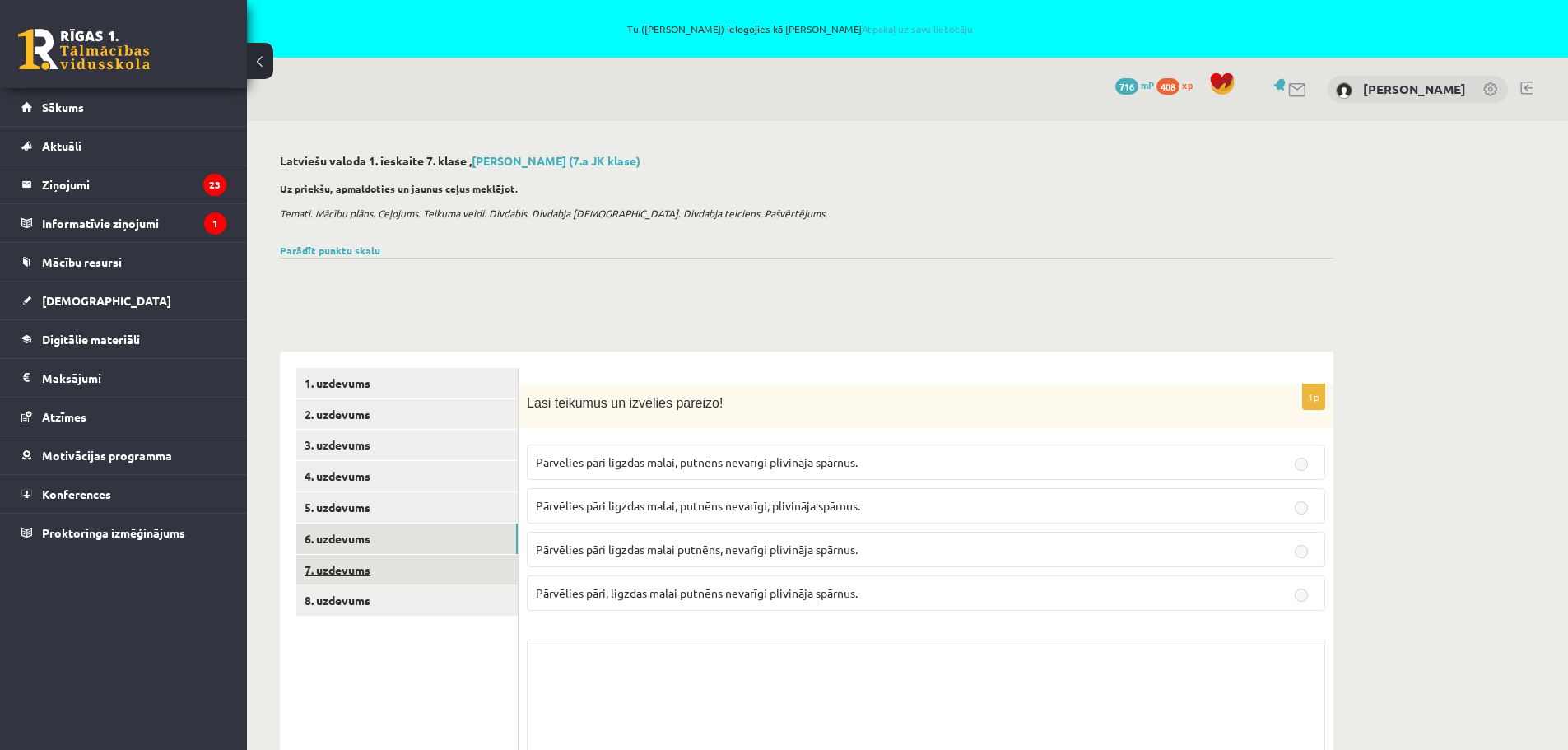
click at [333, 572] on link "7. uzdevums" at bounding box center [406, 570] width 222 height 30
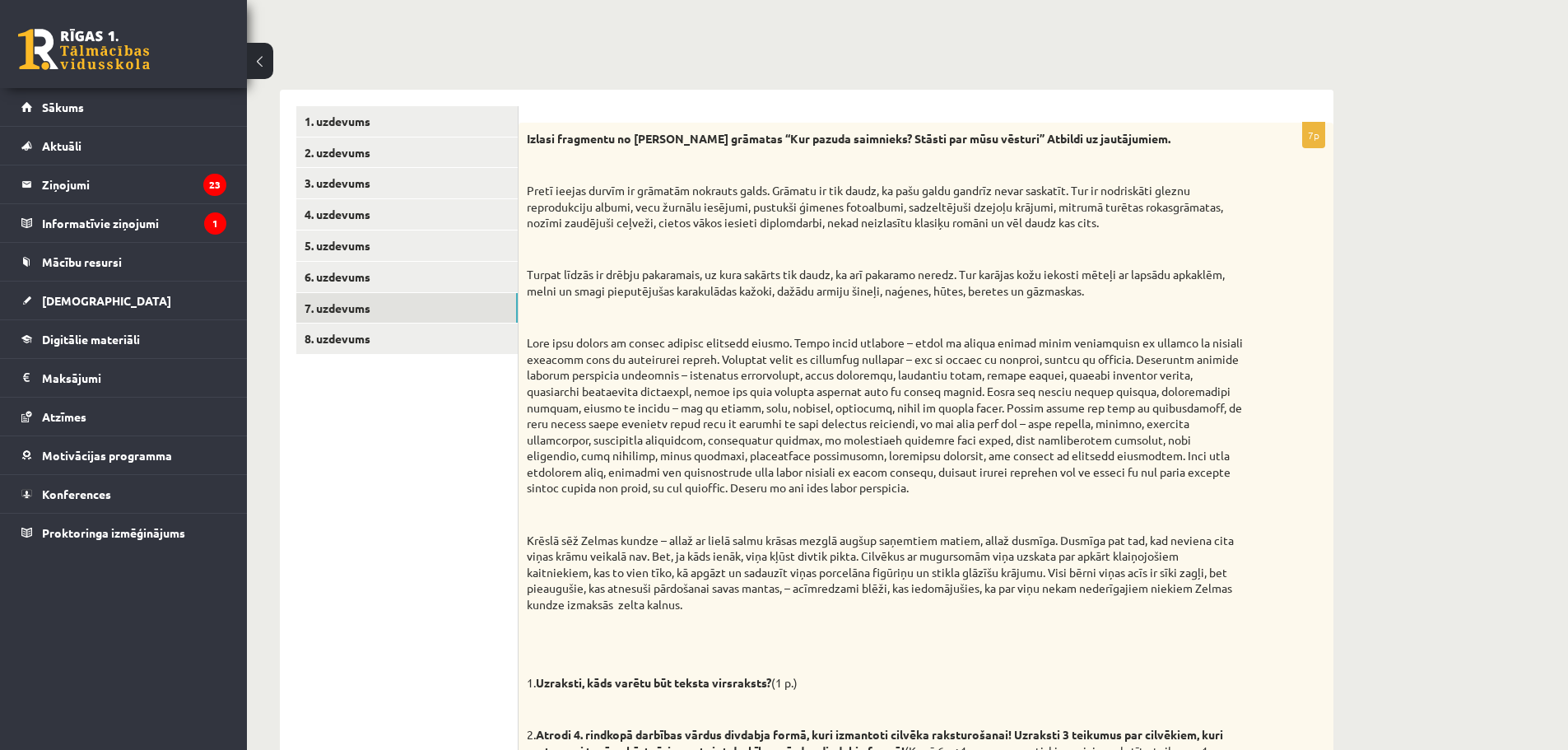
scroll to position [97, 0]
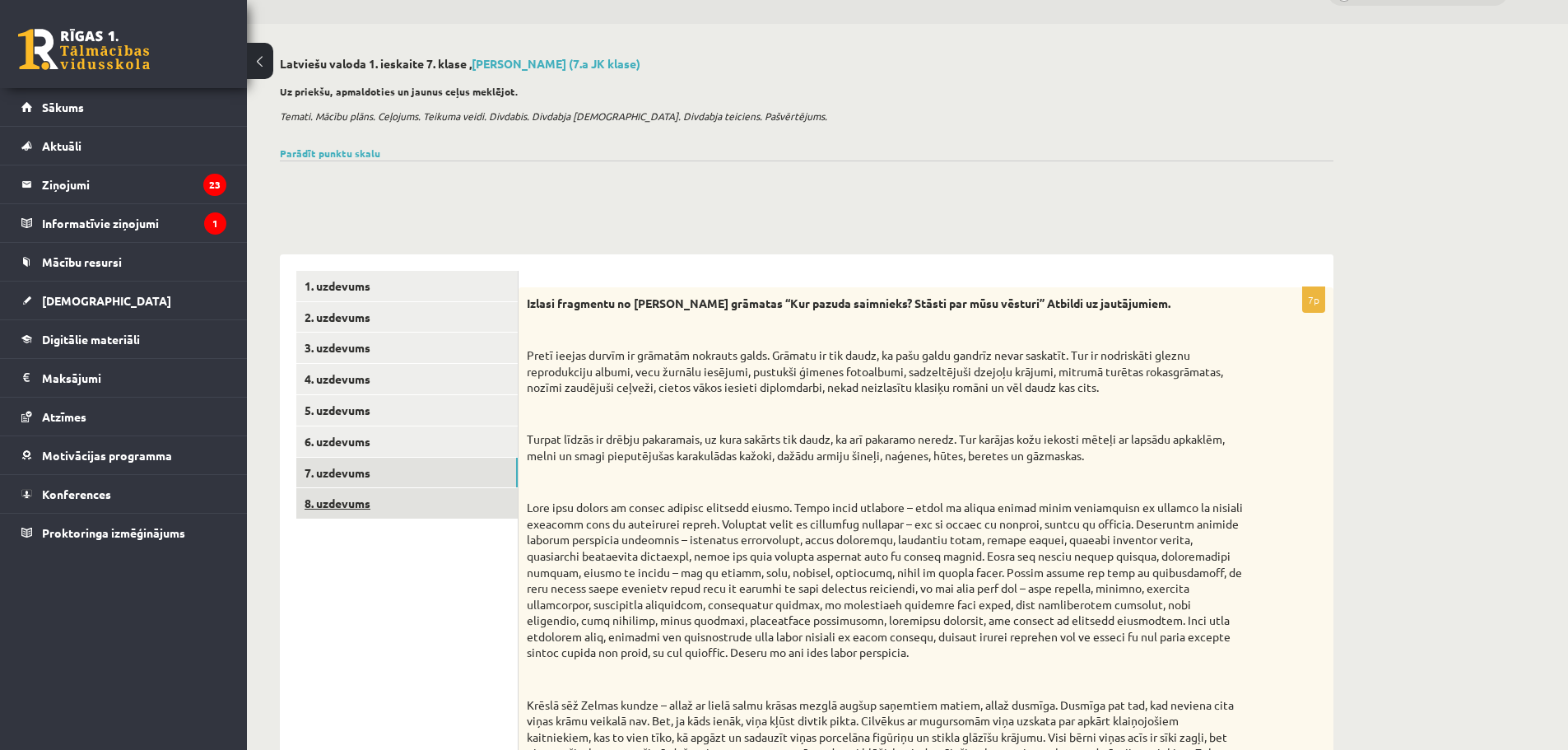
click at [354, 503] on link "8. uzdevums" at bounding box center [406, 503] width 222 height 30
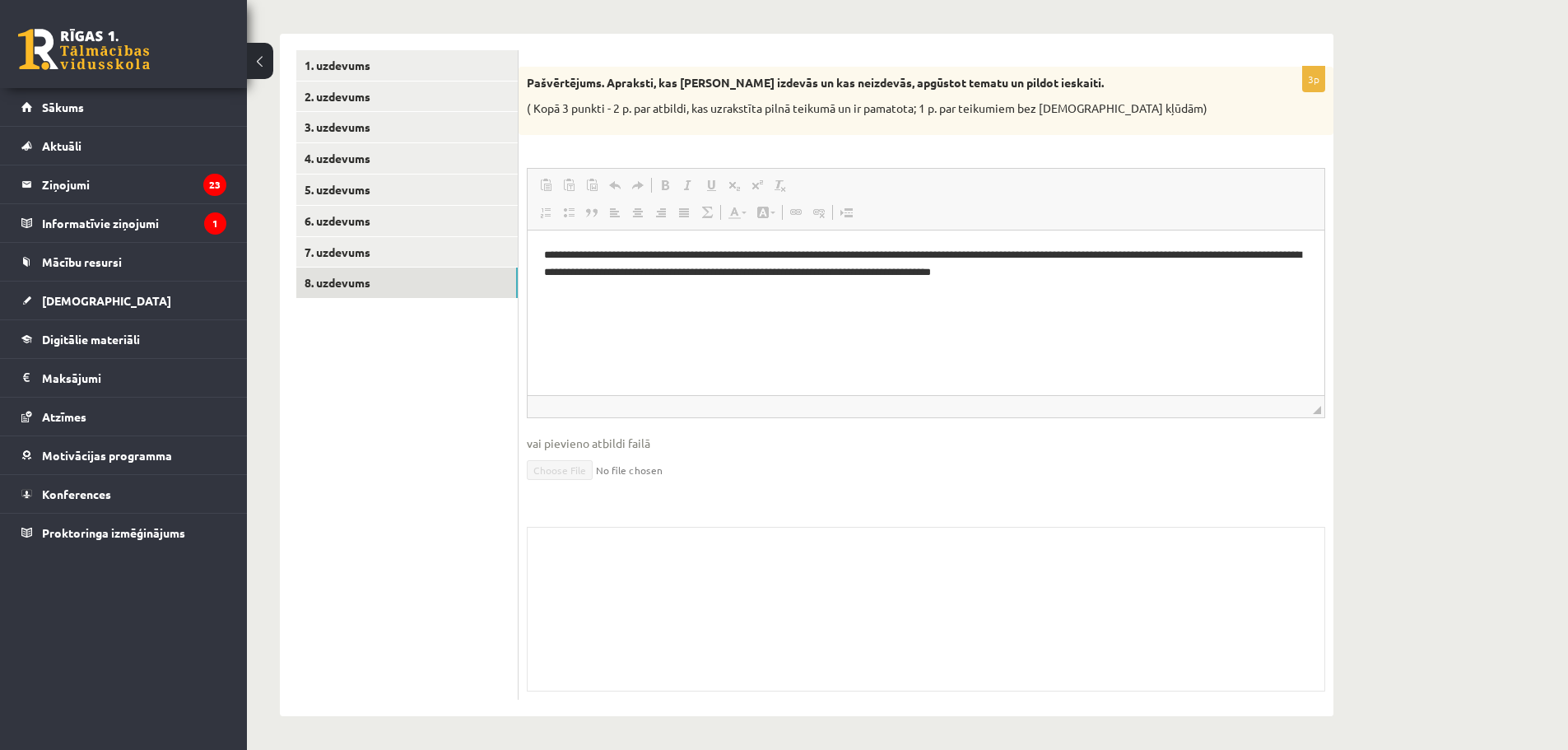
scroll to position [0, 0]
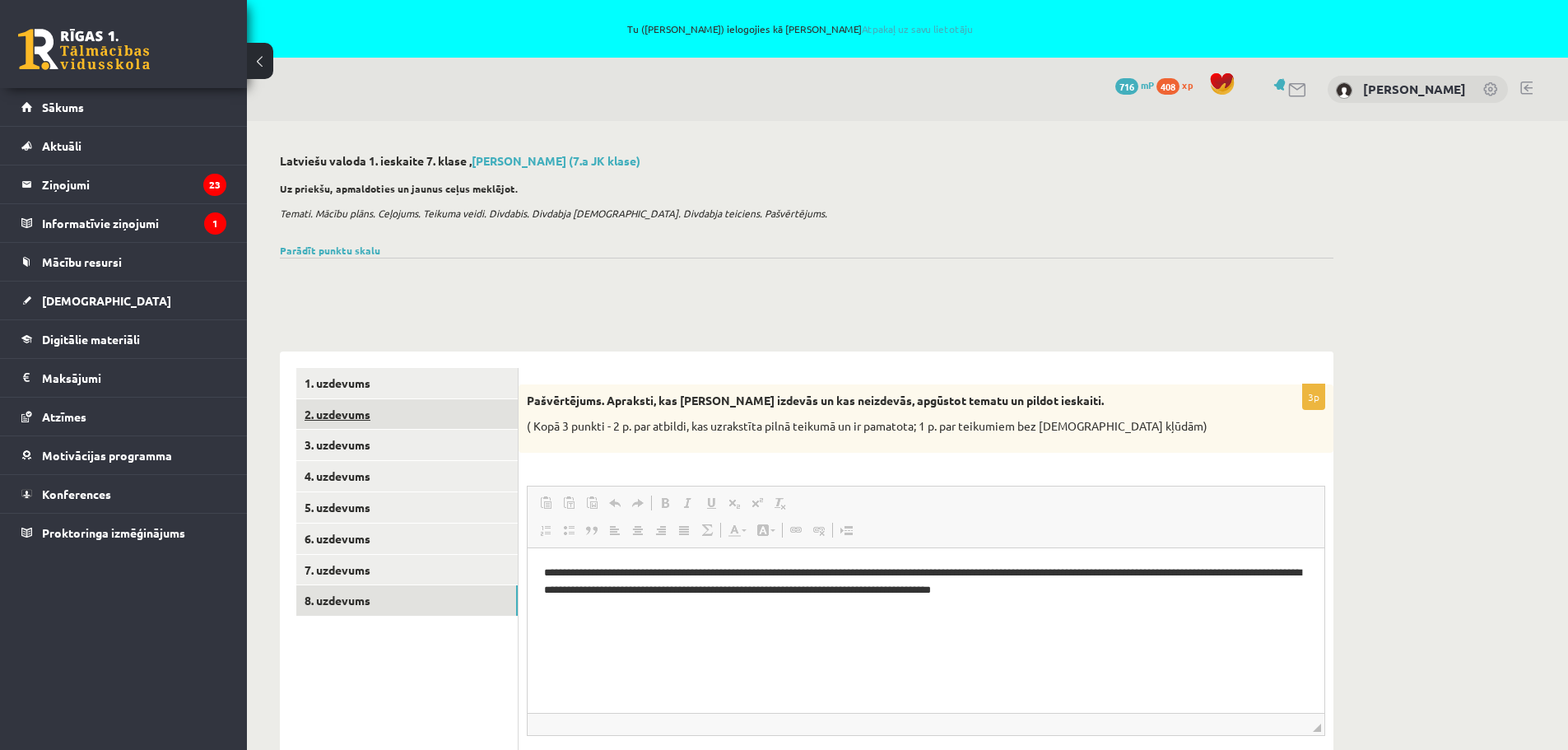
click at [343, 422] on link "2. uzdevums" at bounding box center [406, 414] width 222 height 30
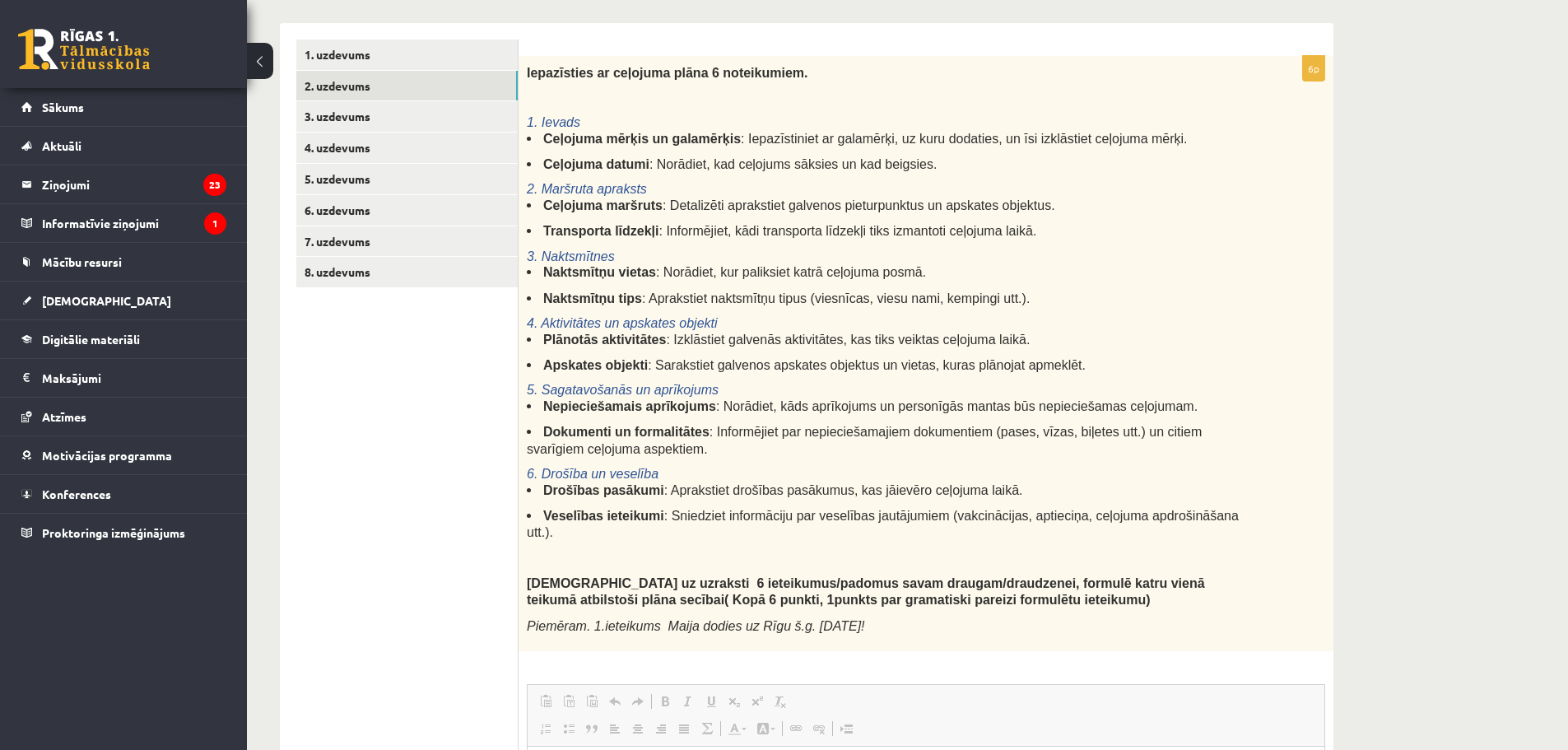
scroll to position [740, 0]
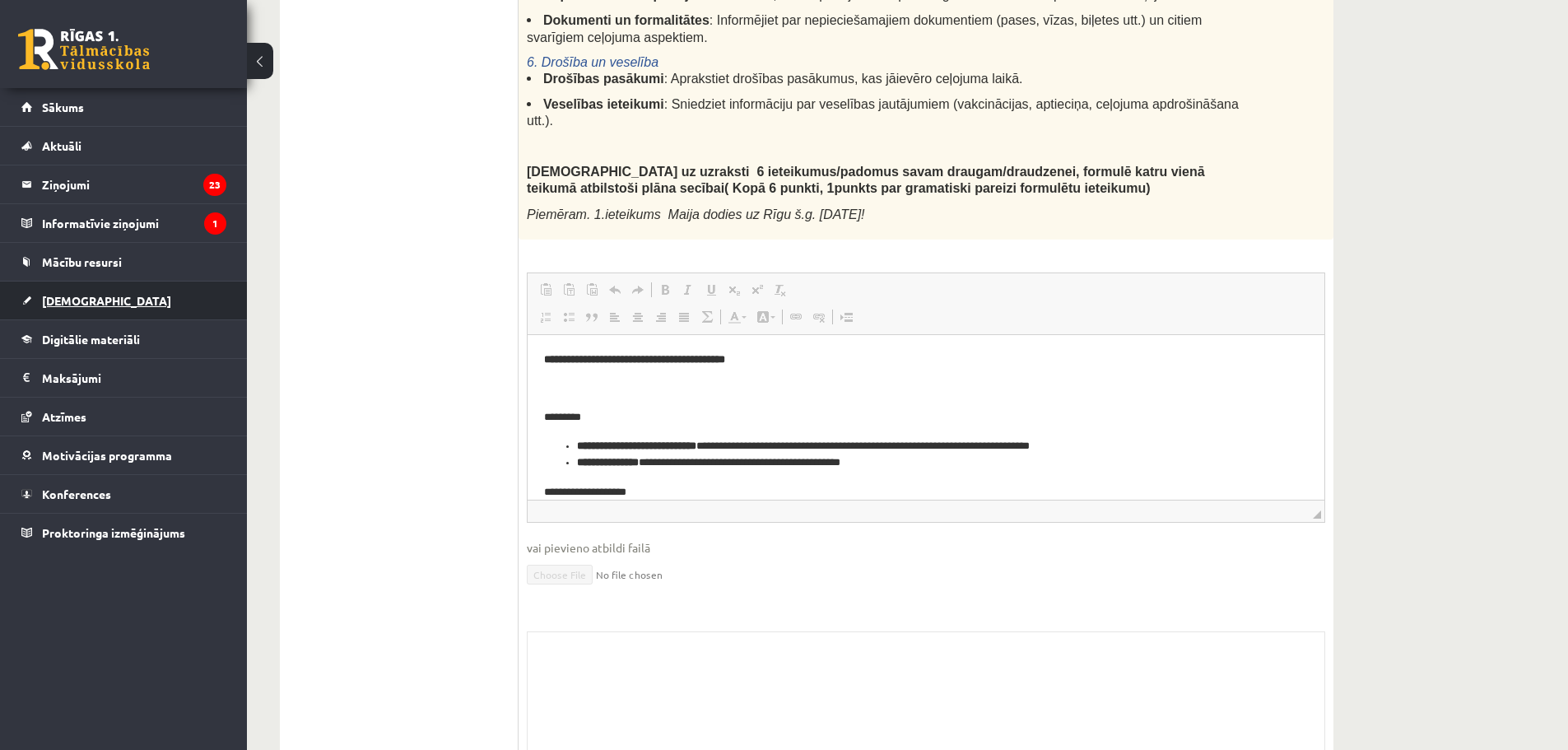
click at [80, 302] on span "[DEMOGRAPHIC_DATA]" at bounding box center [106, 300] width 130 height 15
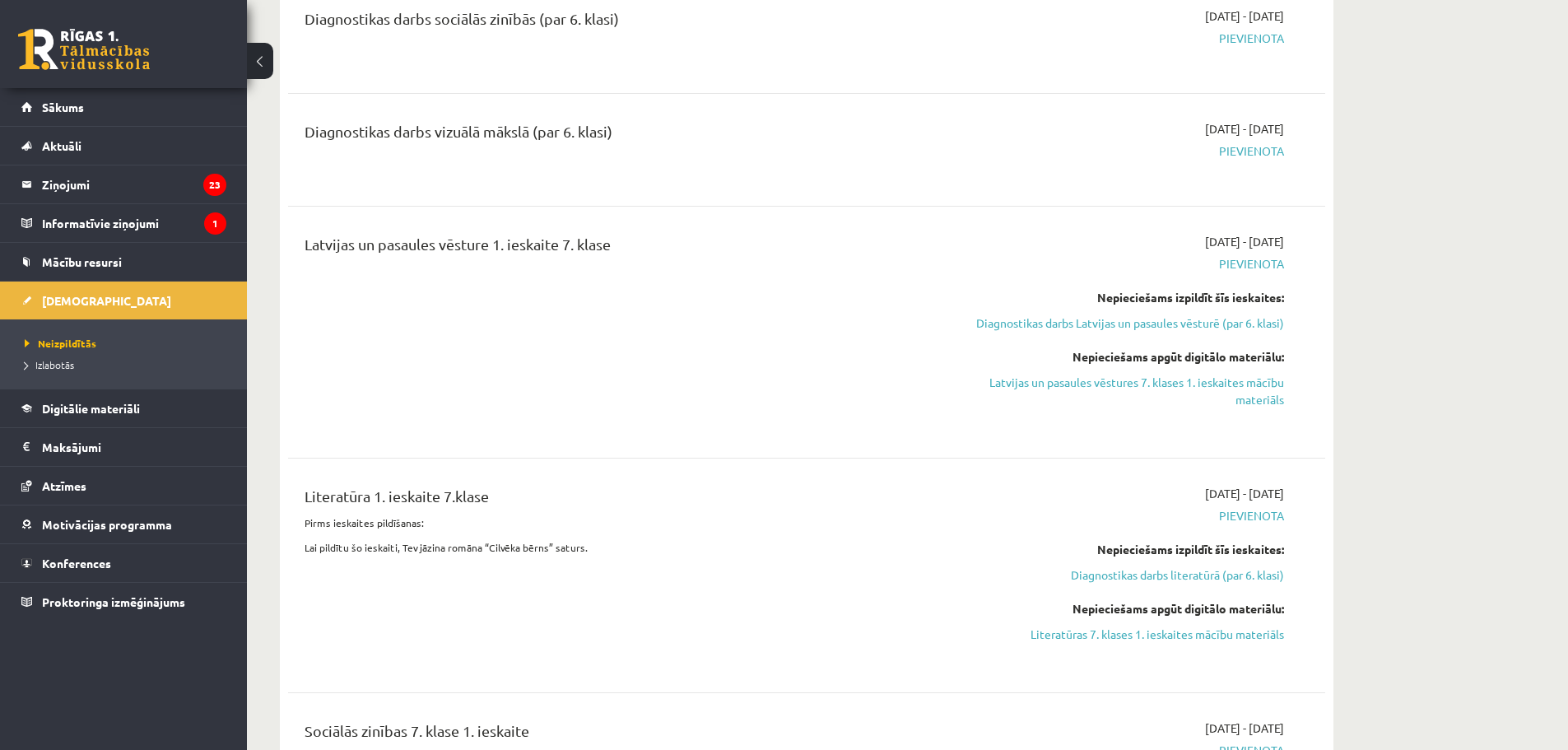
scroll to position [411, 0]
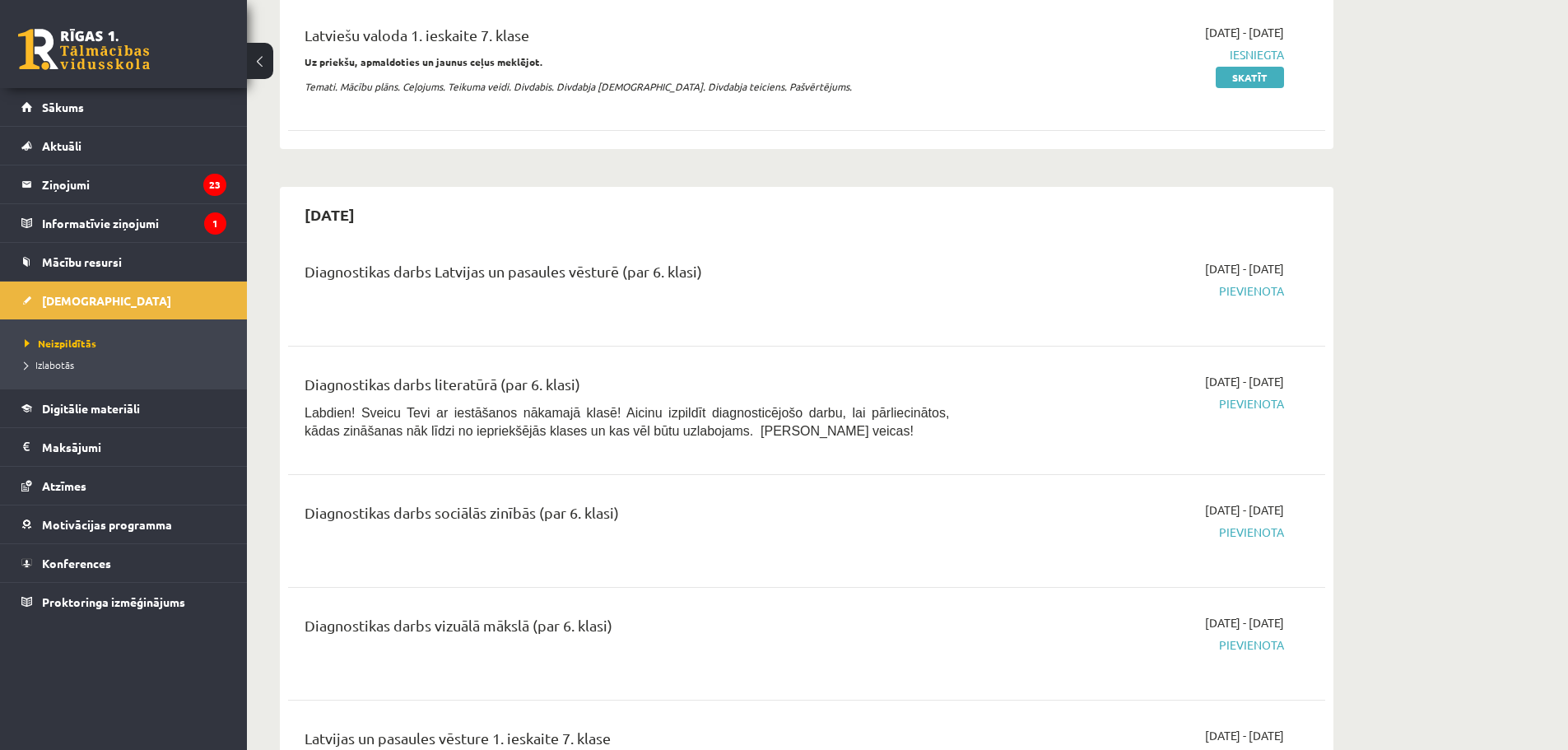
click at [1265, 292] on span "Pievienota" at bounding box center [1129, 291] width 311 height 17
click at [539, 269] on div "Diagnostikas darbs Latvijas un pasaules vēsturē (par 6. klasi)" at bounding box center [627, 275] width 644 height 30
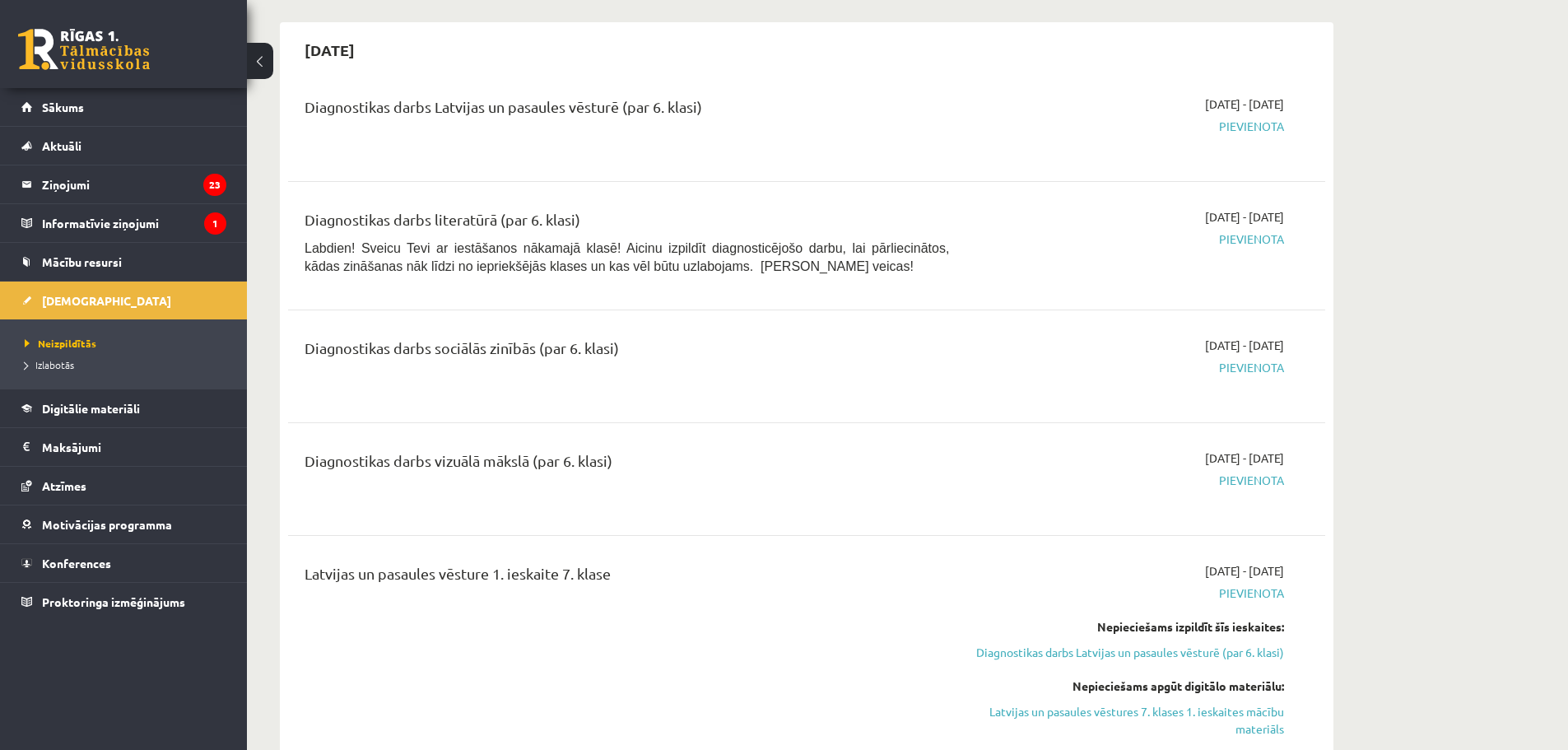
click at [449, 463] on div "Diagnostikas darbs vizuālā mākslā (par 6. klasi)" at bounding box center [627, 465] width 644 height 30
click at [449, 455] on div "Diagnostikas darbs vizuālā mākslā (par 6. klasi)" at bounding box center [627, 465] width 644 height 30
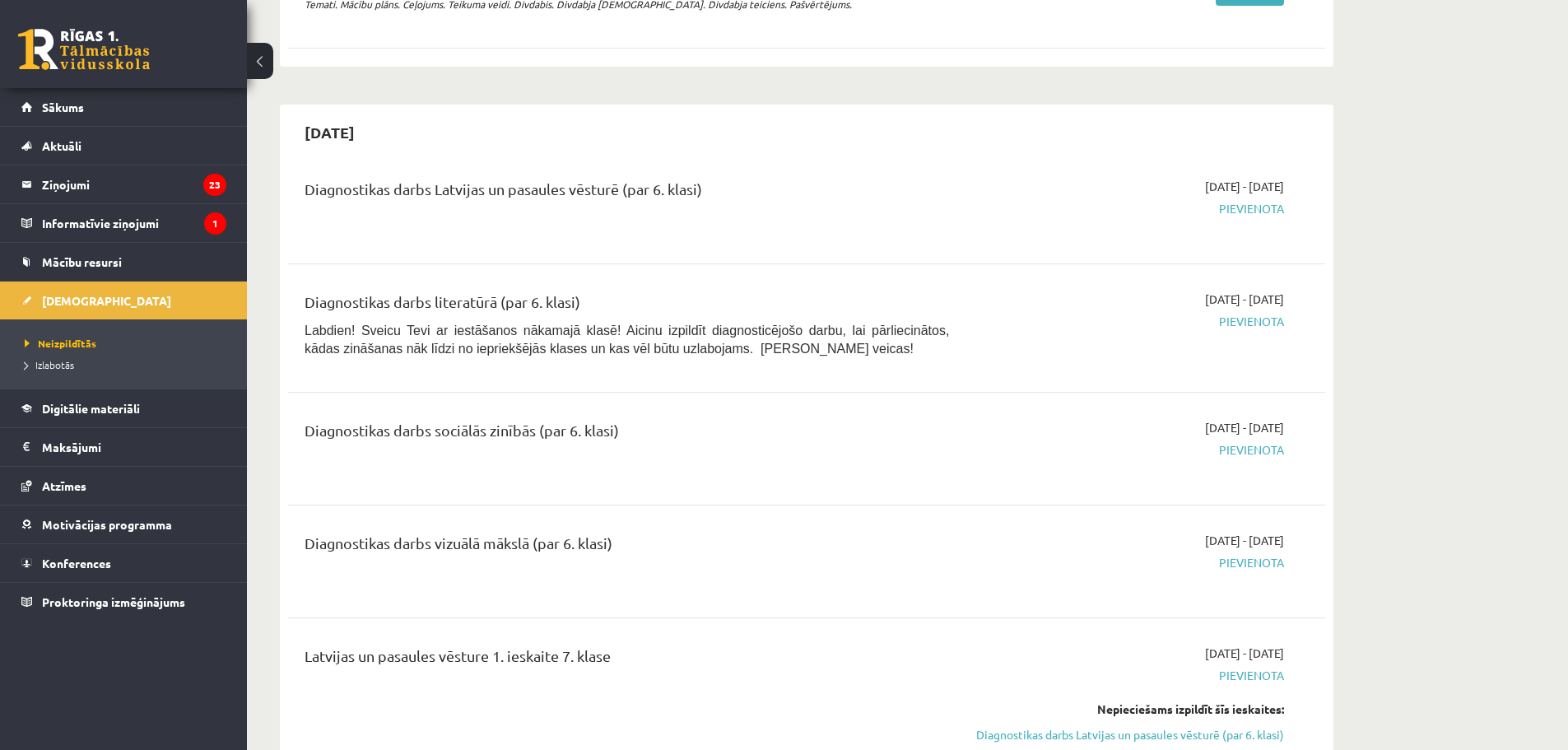
click at [493, 293] on div "Diagnostikas darbs literatūrā (par 6. klasi)" at bounding box center [627, 305] width 644 height 30
drag, startPoint x: 466, startPoint y: 345, endPoint x: 462, endPoint y: 331, distance: 14.6
click at [465, 340] on span "Labdien! Sveicu Tevi ar iestāšanos nākamajā klasē! Aicinu izpildīt diagnosticēj…" at bounding box center [627, 339] width 644 height 32
click at [356, 182] on div "Diagnostikas darbs Latvijas un pasaules vēsturē (par 6. klasi)" at bounding box center [627, 193] width 644 height 30
click at [414, 435] on div "Diagnostikas darbs sociālās zinībās (par 6. klasi)" at bounding box center [627, 434] width 644 height 30
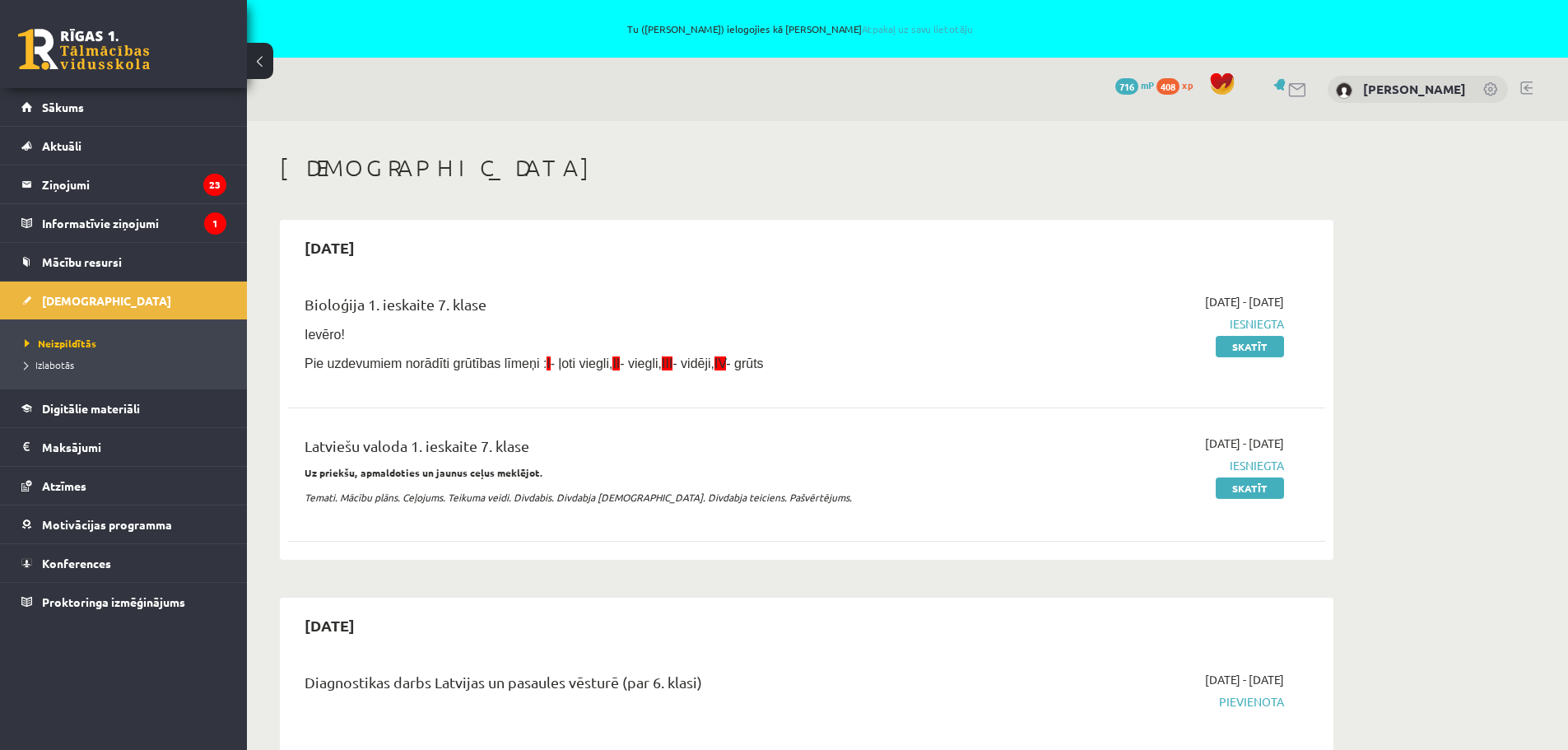
scroll to position [495, 0]
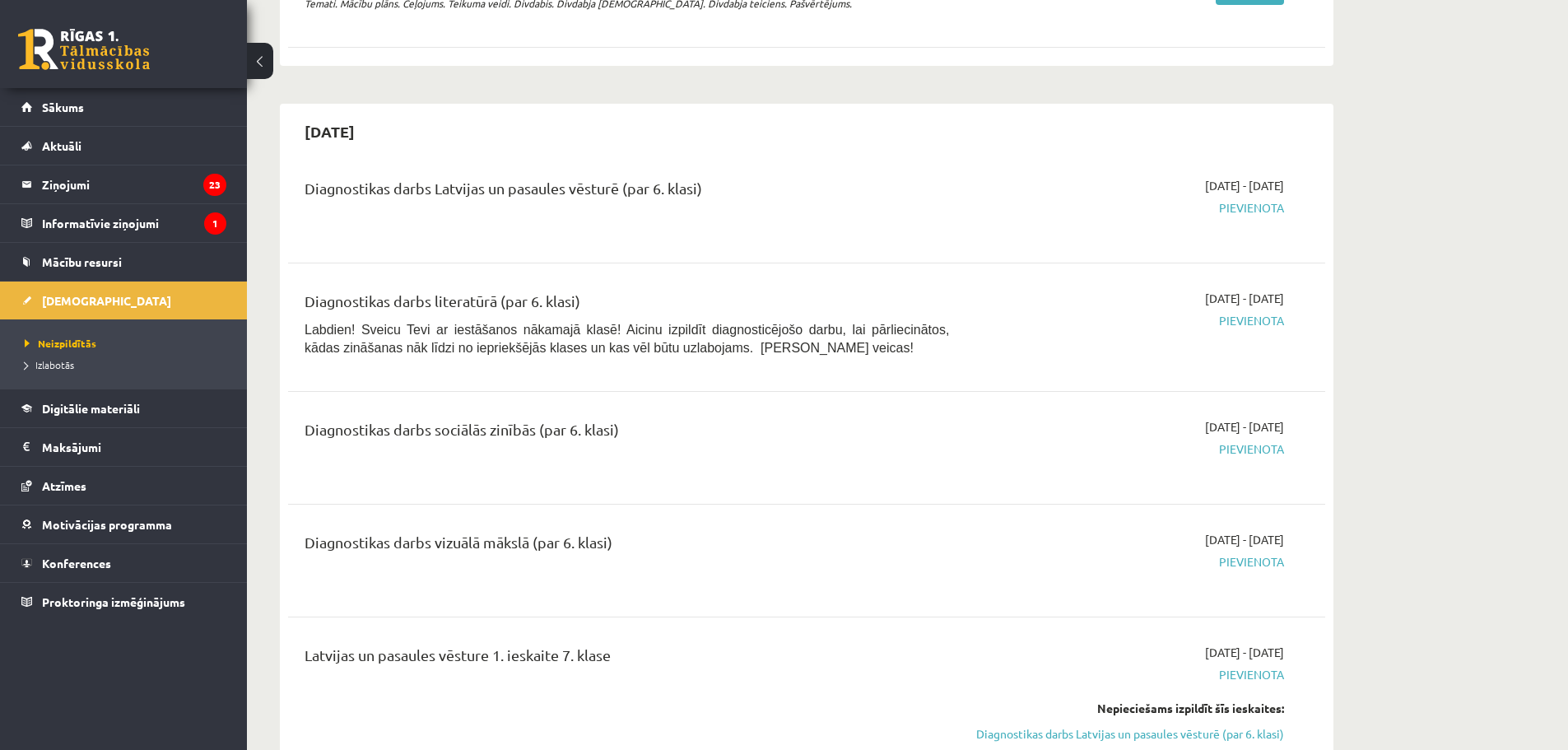
click at [1246, 324] on span "Pievienota" at bounding box center [1129, 321] width 311 height 17
click at [458, 186] on div "Diagnostikas darbs Latvijas un pasaules vēsturē (par 6. klasi)" at bounding box center [627, 192] width 644 height 30
click at [428, 326] on span "Labdien! Sveicu Tevi ar iestāšanos nākamajā klasē! Aicinu izpildīt diagnosticēj…" at bounding box center [627, 339] width 644 height 32
click at [97, 230] on legend "Informatīvie ziņojumi 1" at bounding box center [133, 223] width 185 height 38
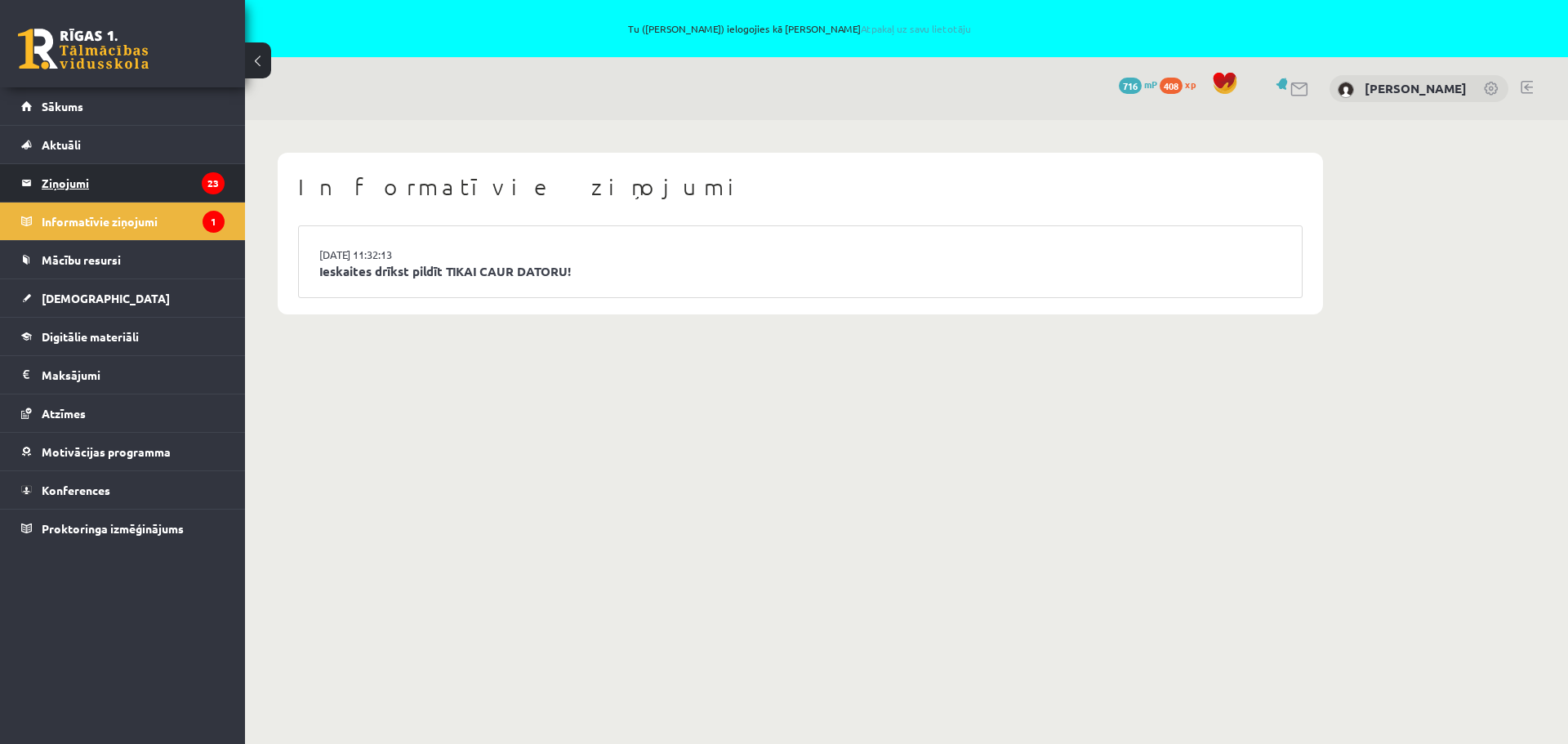
click at [84, 176] on legend "Ziņojumi 23" at bounding box center [132, 182] width 183 height 37
